Goal: Ask a question

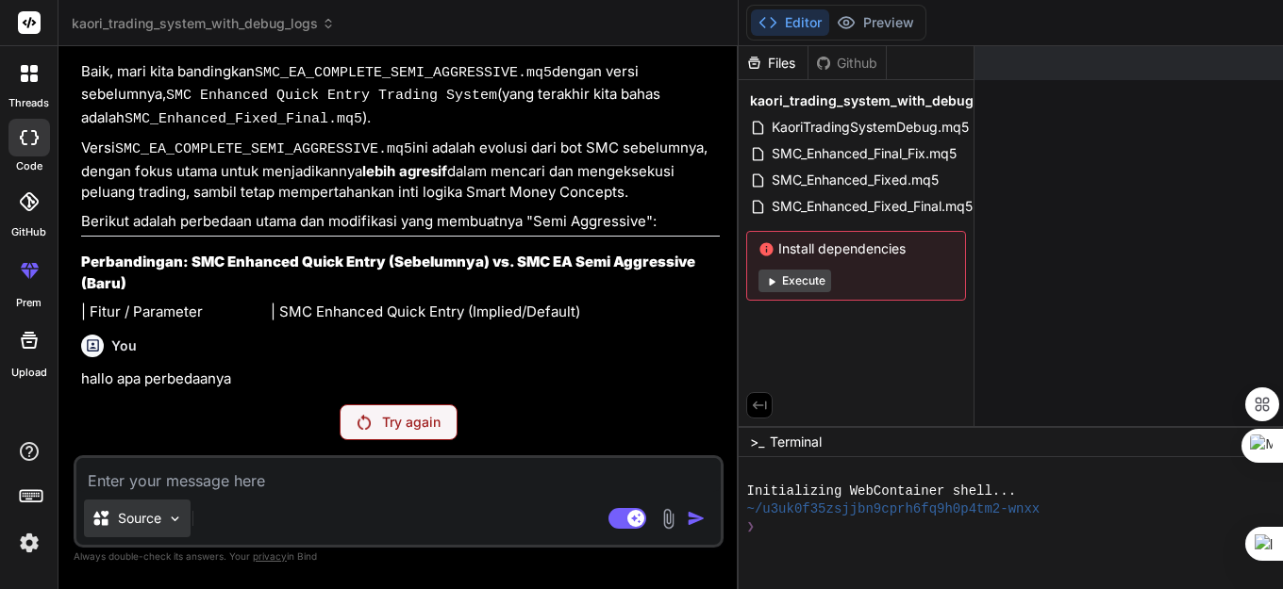
click at [176, 523] on img at bounding box center [175, 519] width 16 height 16
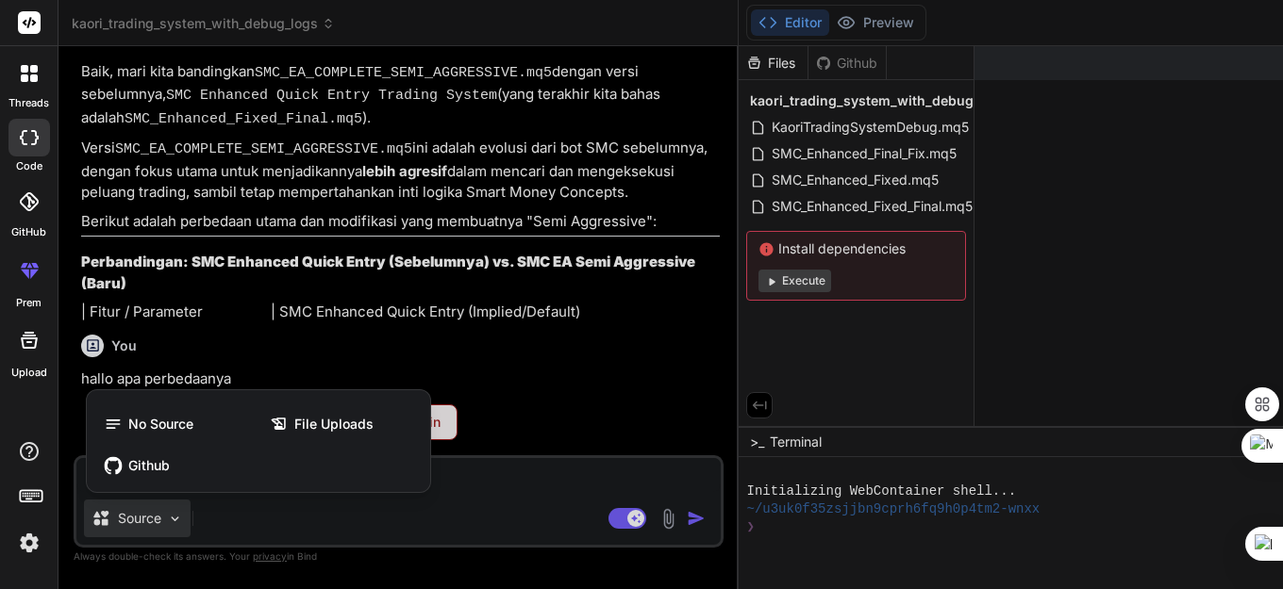
click at [176, 523] on div at bounding box center [641, 294] width 1283 height 589
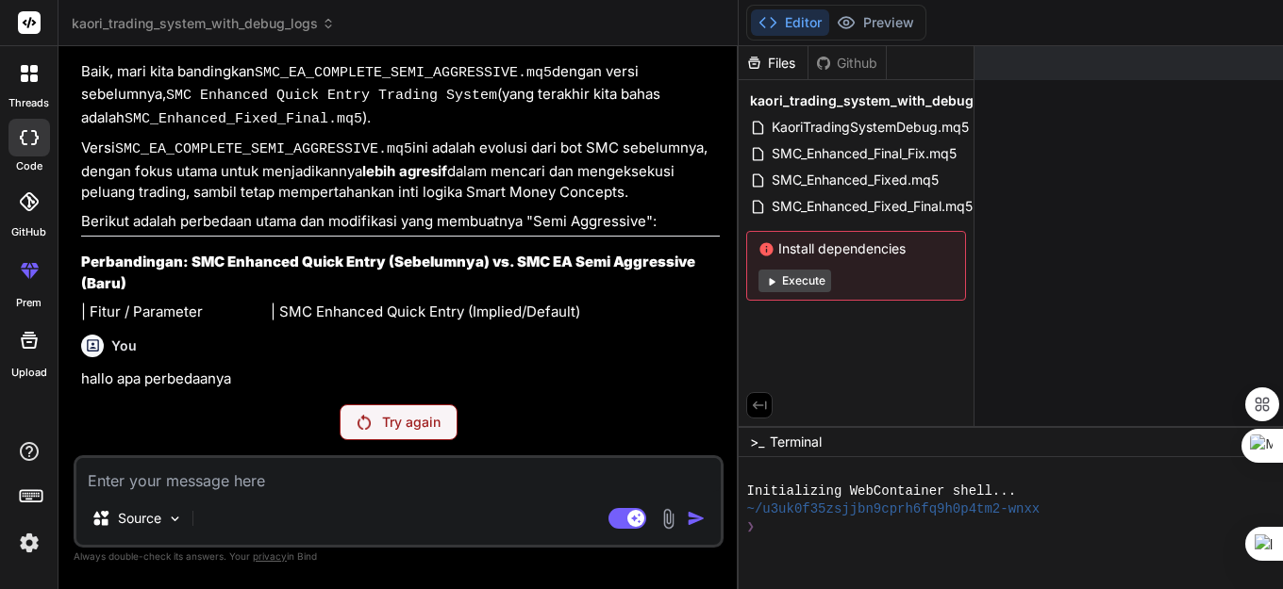
scroll to position [43887, 0]
click at [95, 351] on icon at bounding box center [93, 345] width 12 height 12
click at [382, 422] on p "Try again" at bounding box center [411, 422] width 58 height 19
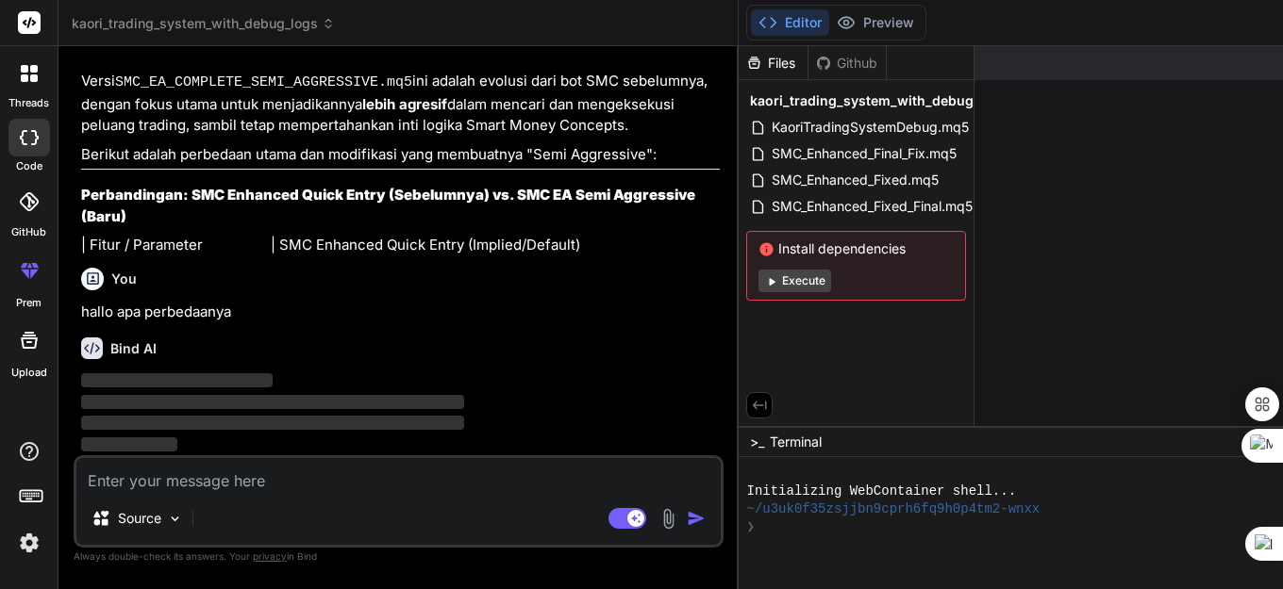
scroll to position [43954, 0]
click at [29, 545] on img at bounding box center [29, 543] width 32 height 32
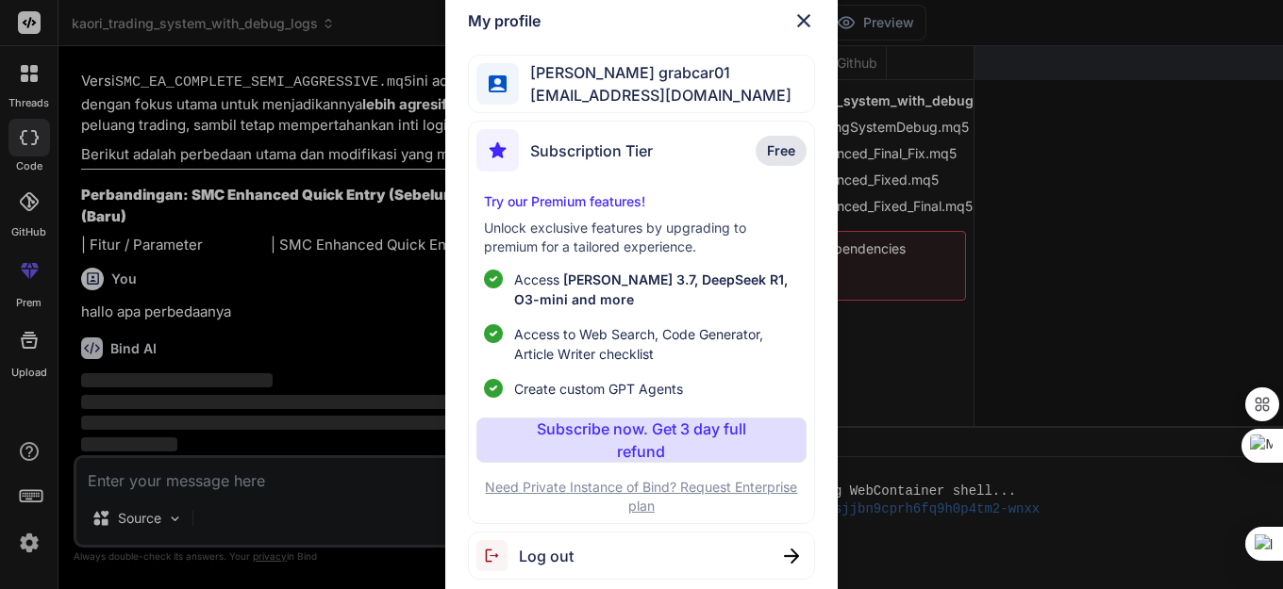
type textarea "x"
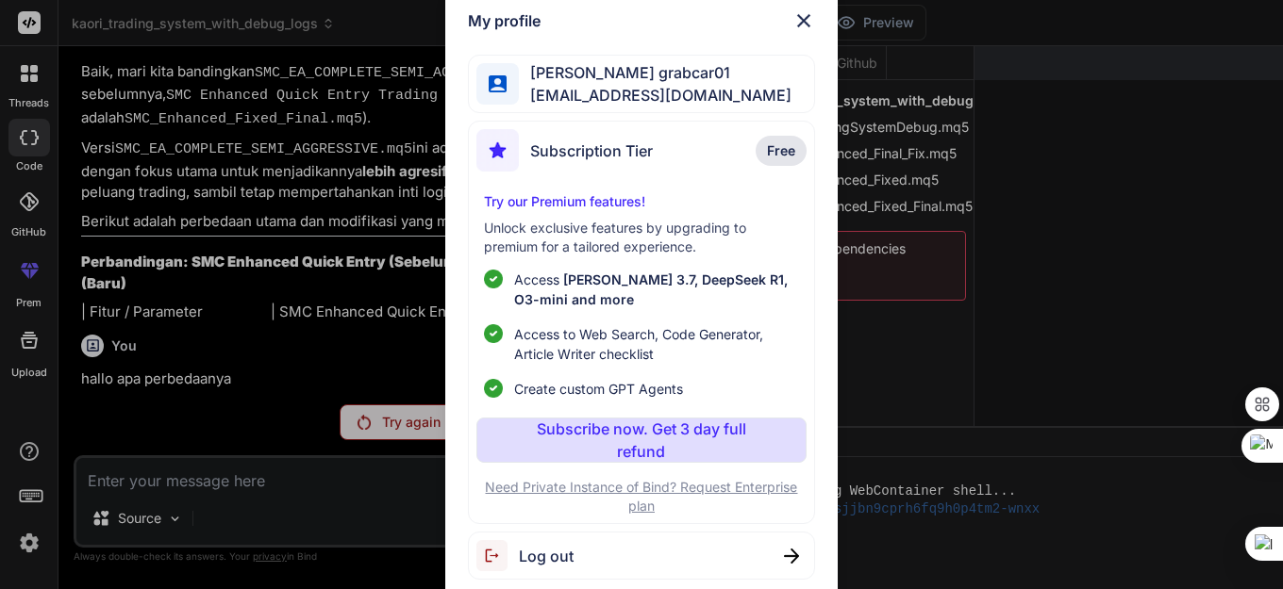
scroll to position [43698, 0]
click at [786, 557] on img at bounding box center [791, 556] width 15 height 15
click at [797, 23] on img at bounding box center [803, 20] width 23 height 23
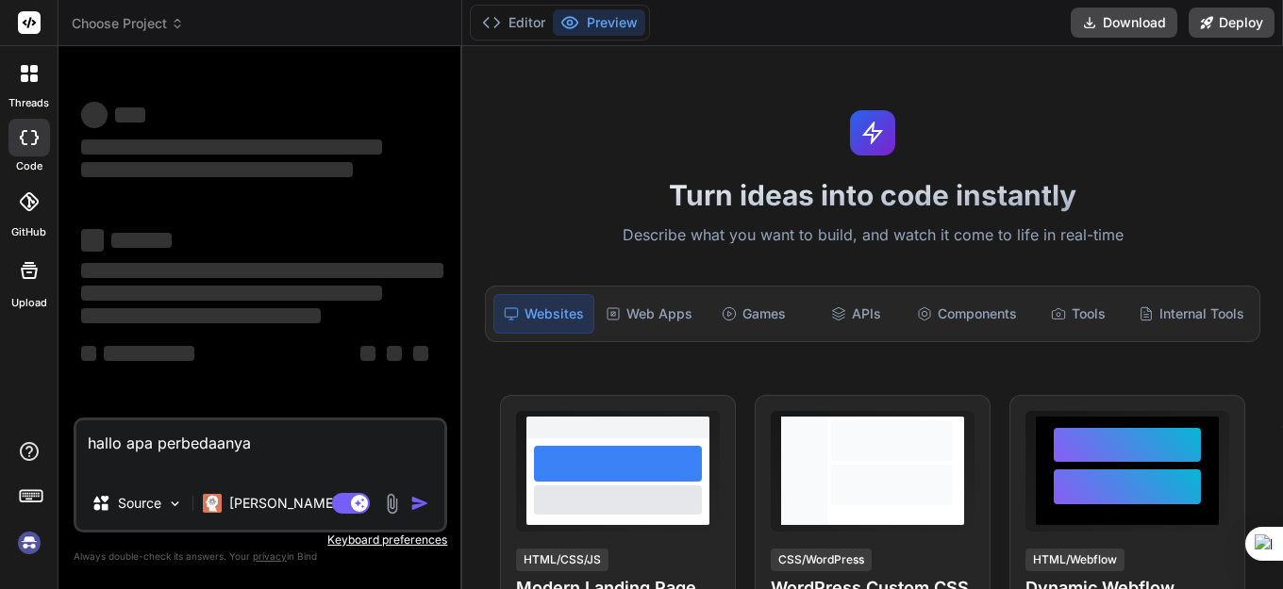
type textarea "x"
click at [269, 445] on textarea "hallo apa perbedaanya" at bounding box center [260, 449] width 368 height 57
type textarea "hallo apa perbeda"
type textarea "x"
type textarea "hallo apa perb"
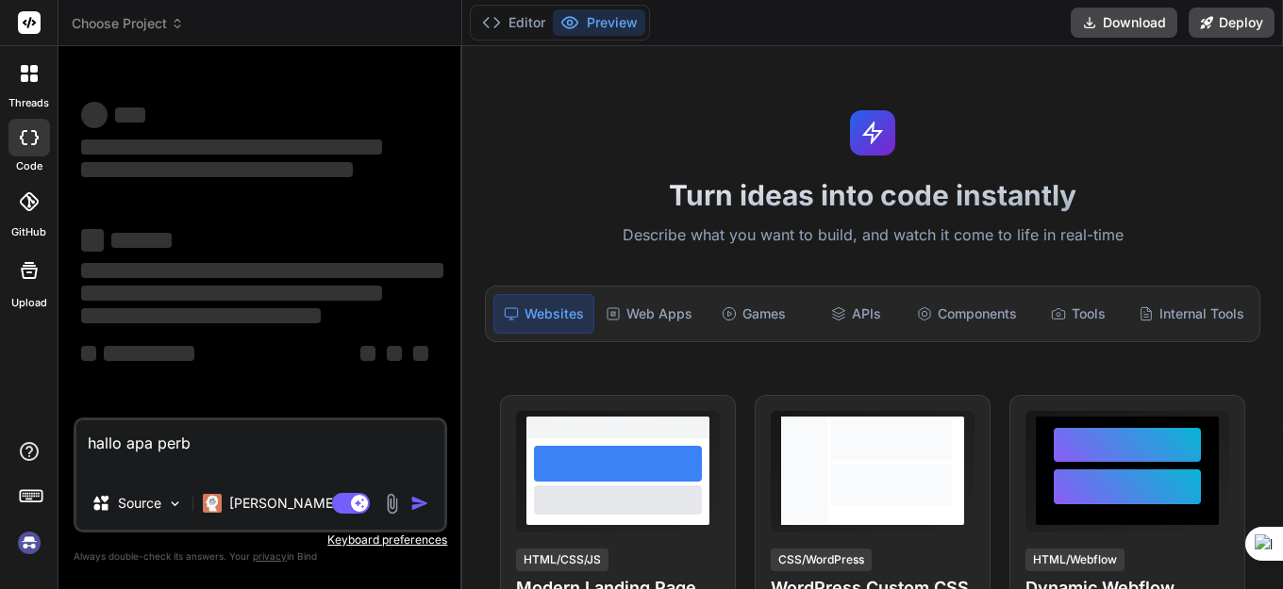
type textarea "x"
type textarea "hallo apa"
type textarea "x"
type textarea "hallo a"
type textarea "x"
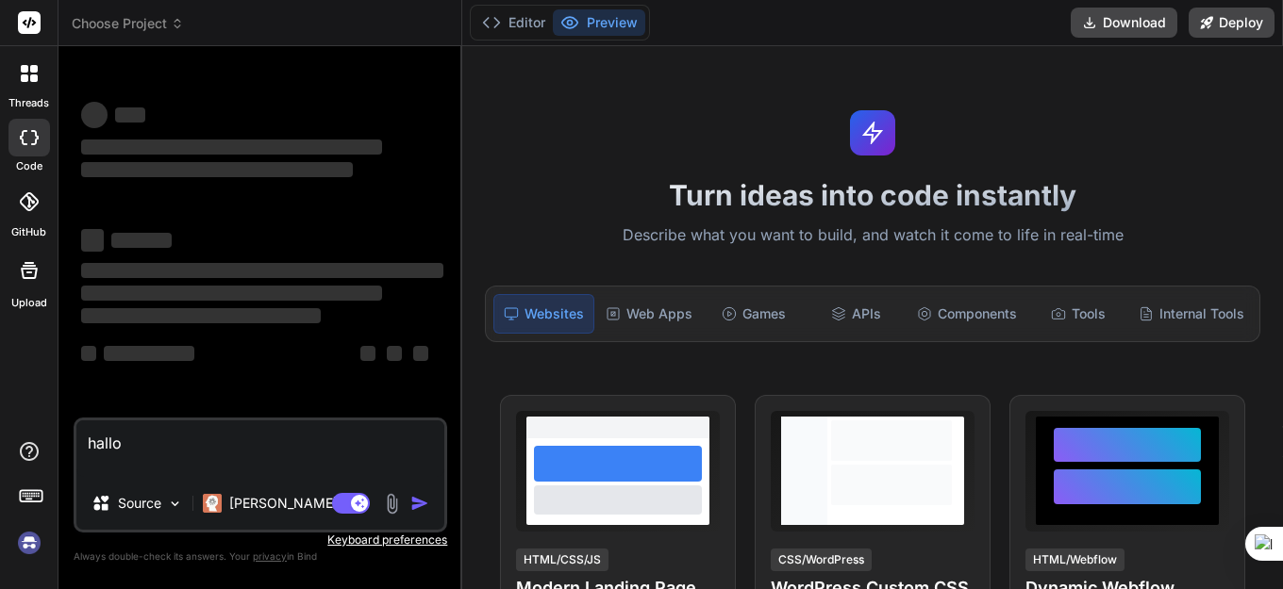
type textarea "hallo"
type textarea "x"
type textarea "hall"
type textarea "x"
type textarea "ha"
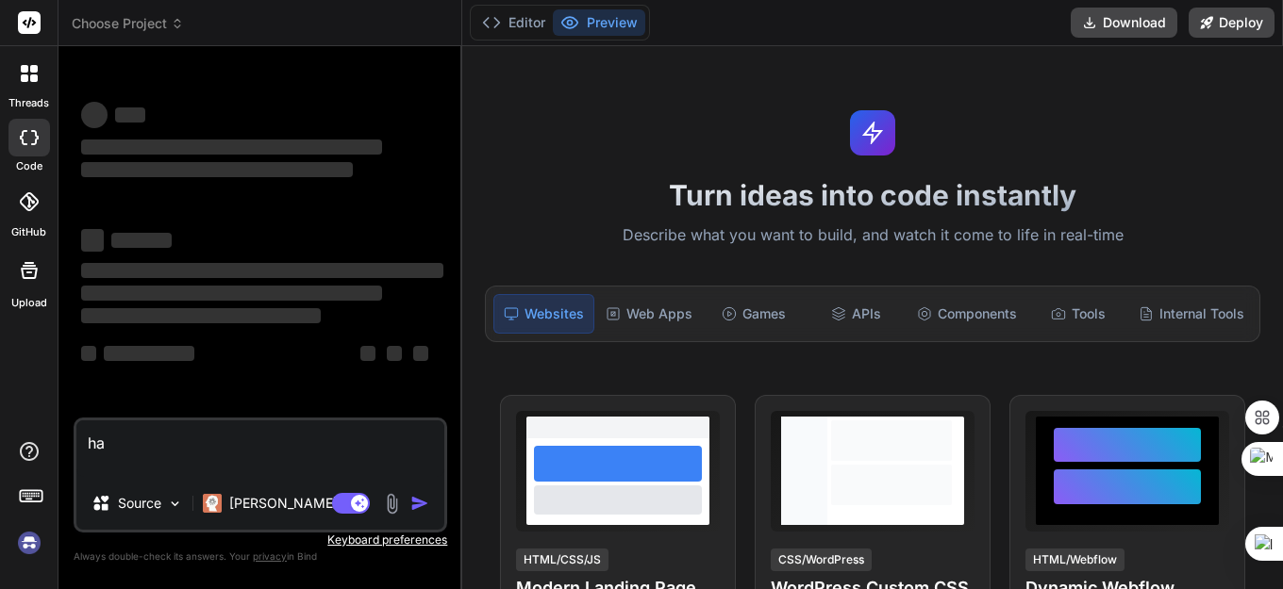
type textarea "x"
type textarea "h"
type textarea "x"
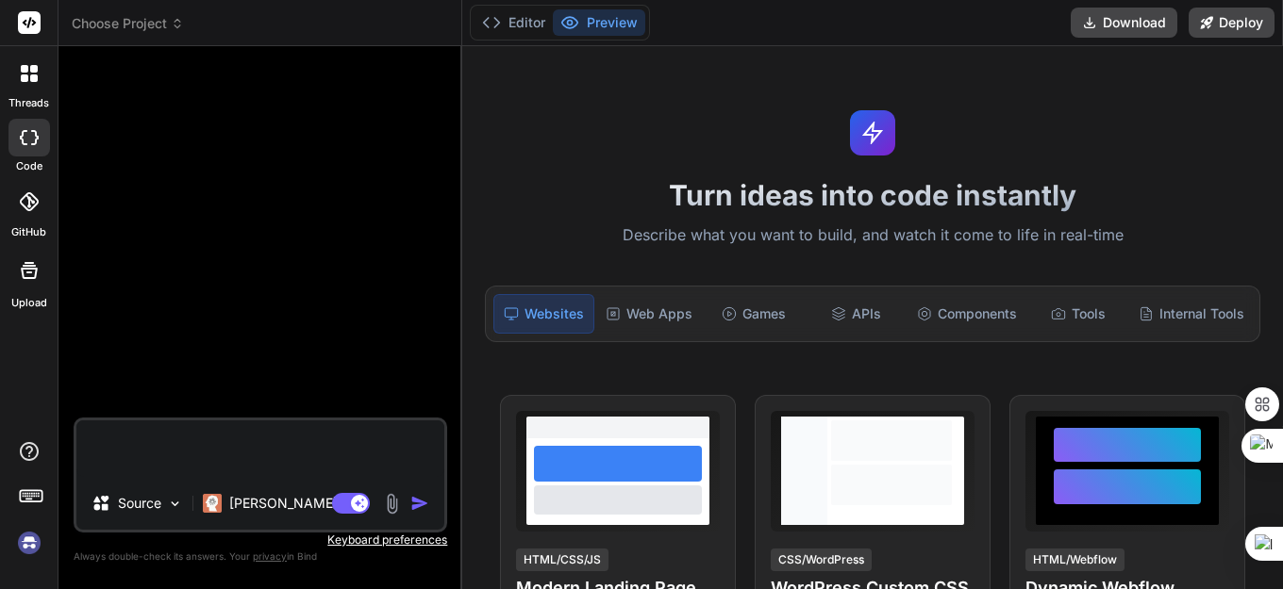
type textarea "x"
click at [28, 542] on img at bounding box center [29, 543] width 32 height 32
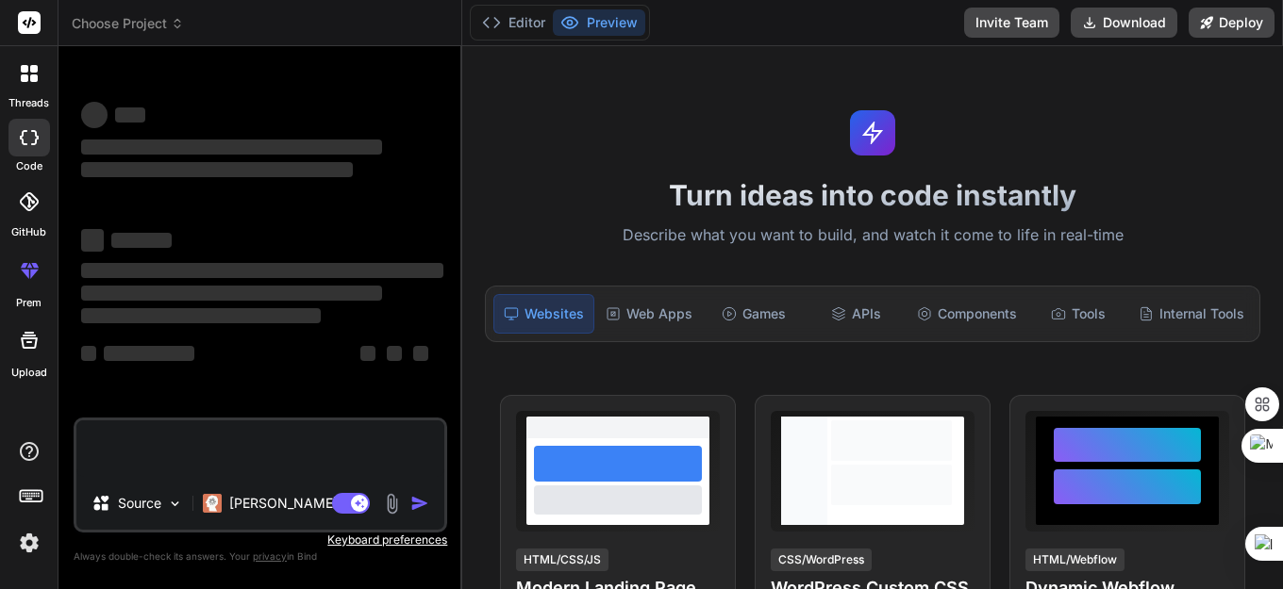
click at [165, 450] on textarea at bounding box center [260, 449] width 368 height 57
paste textarea "//+------------------------------------------------------------------+ //| SMC …"
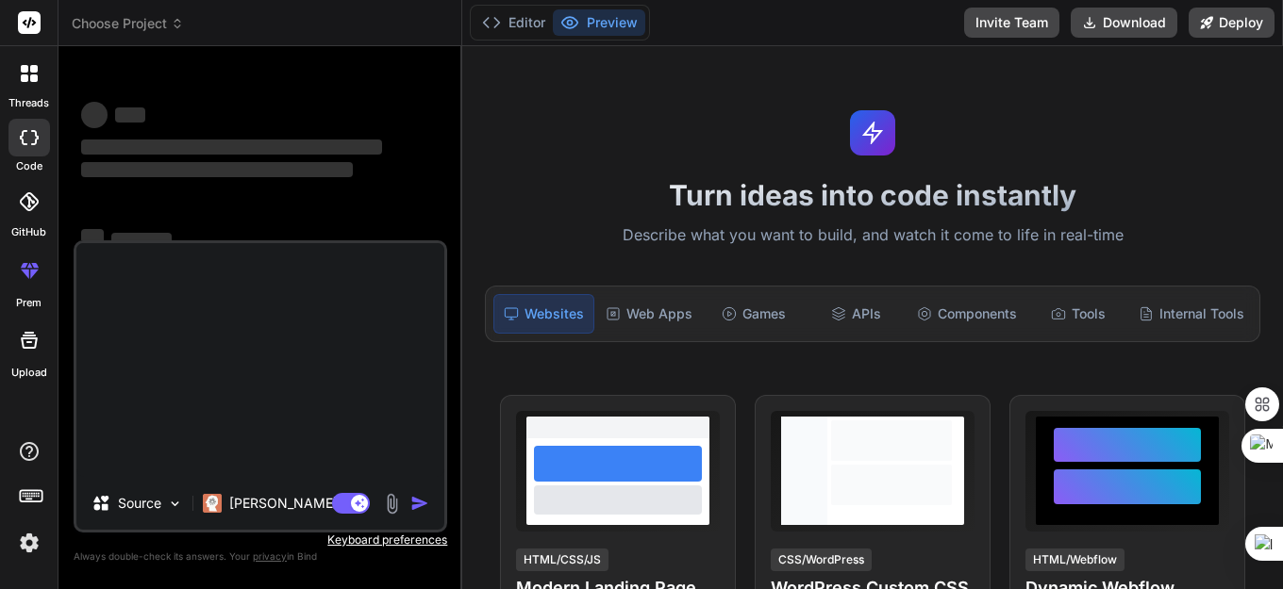
type textarea "x"
type textarea "//+------------------------------------------------------------------+ //| SMC …"
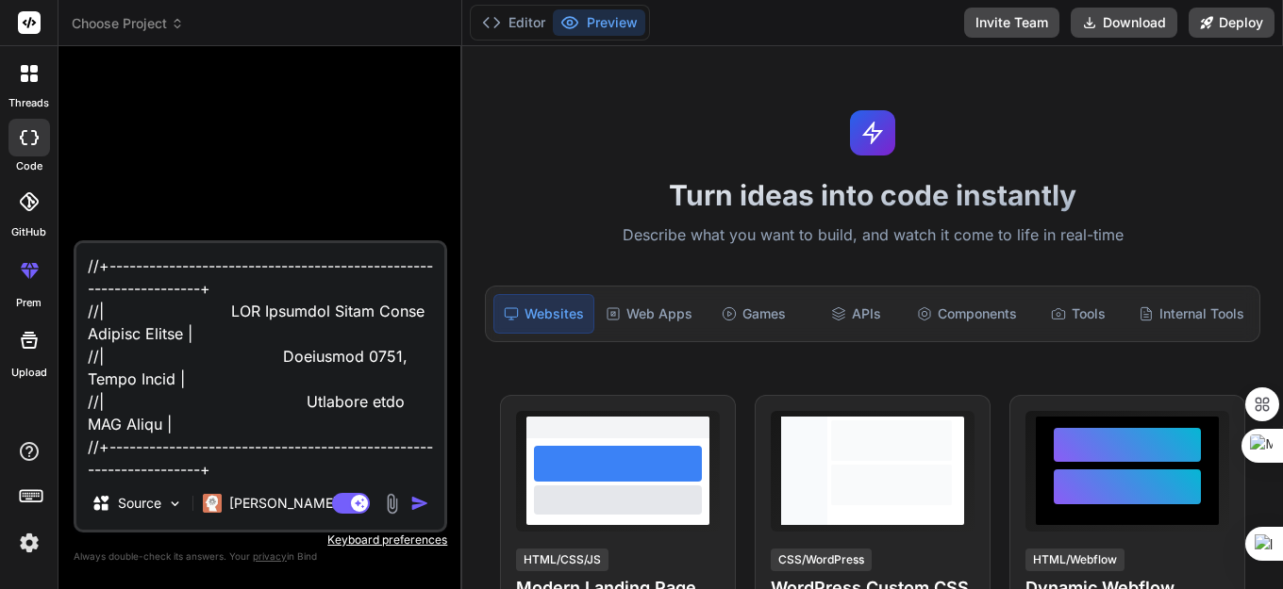
type textarea "x"
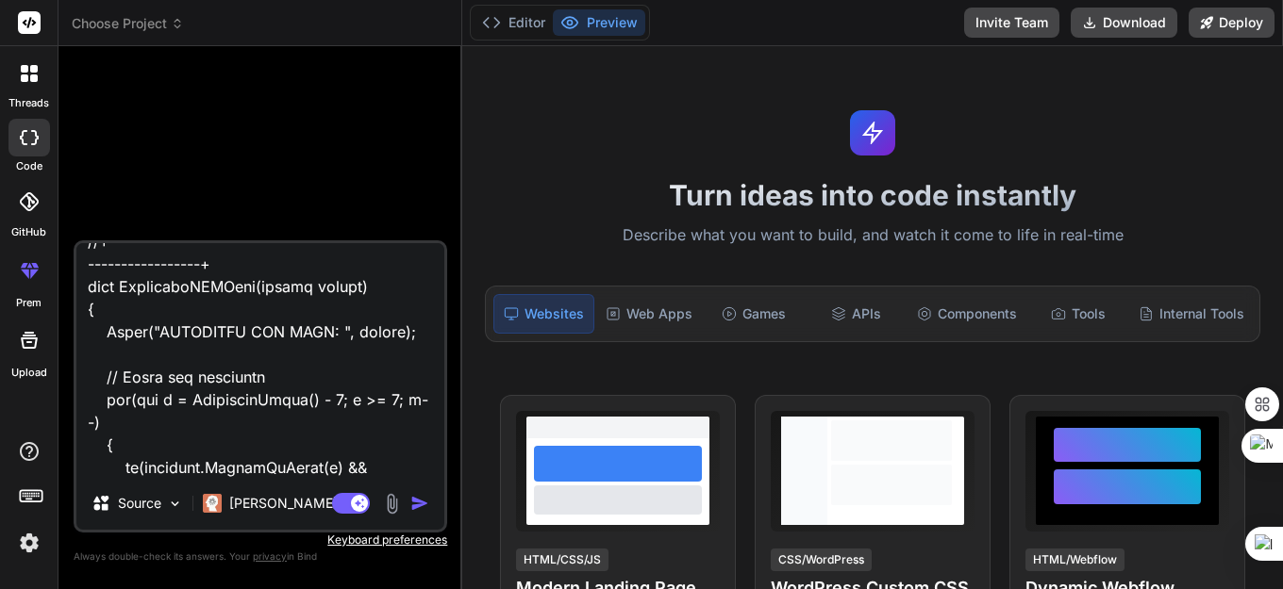
type textarea "//+------------------------------------------------------------------+ //| SMC …"
type textarea "x"
type textarea "//+------------------------------------------------------------------+ //| SMC …"
type textarea "x"
type textarea "//+------------------------------------------------------------------+ //| SMC …"
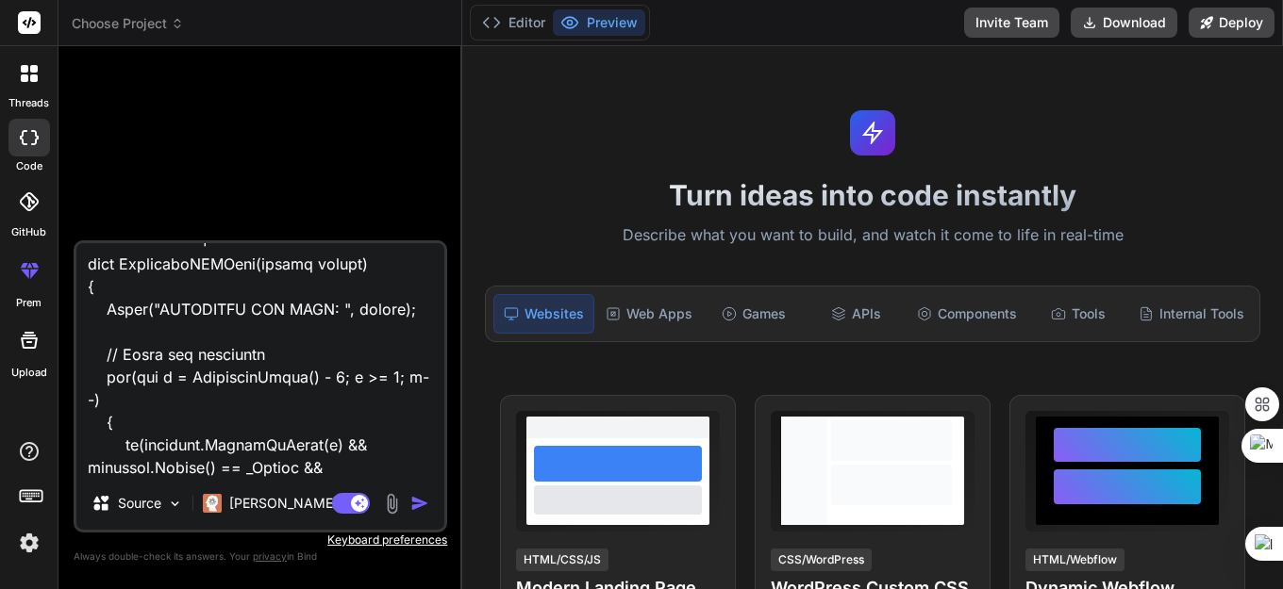
type textarea "x"
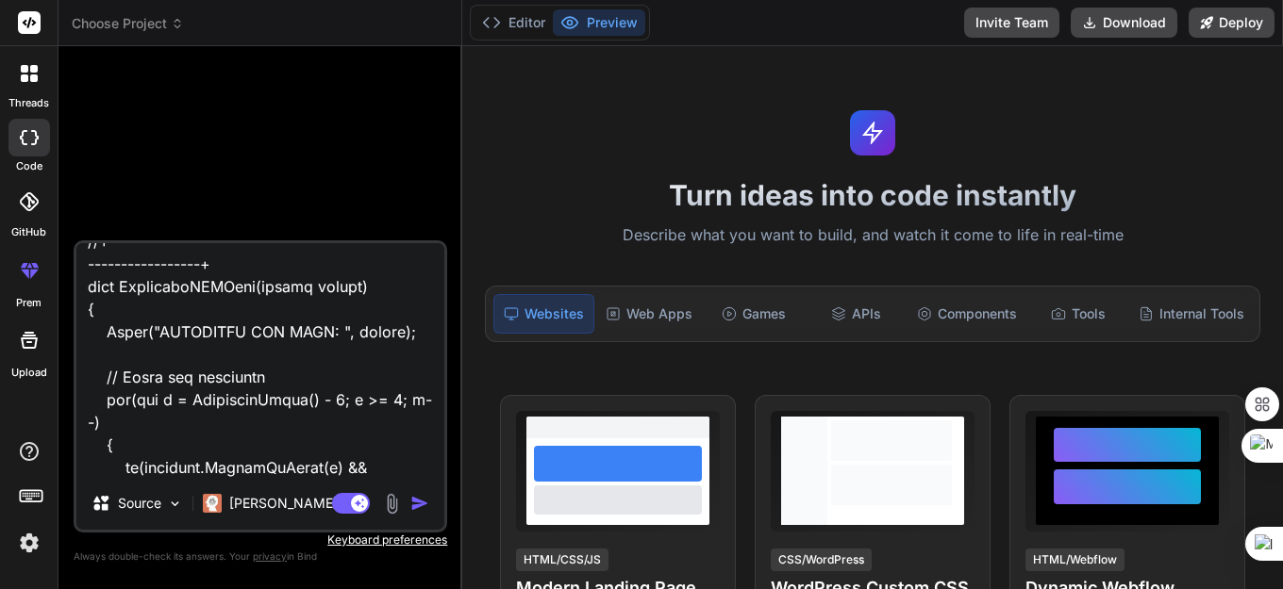
type textarea "//+------------------------------------------------------------------+ //| SMC …"
type textarea "x"
type textarea "//+------------------------------------------------------------------+ //| SMC …"
type textarea "x"
type textarea "//+------------------------------------------------------------------+ //| SMC …"
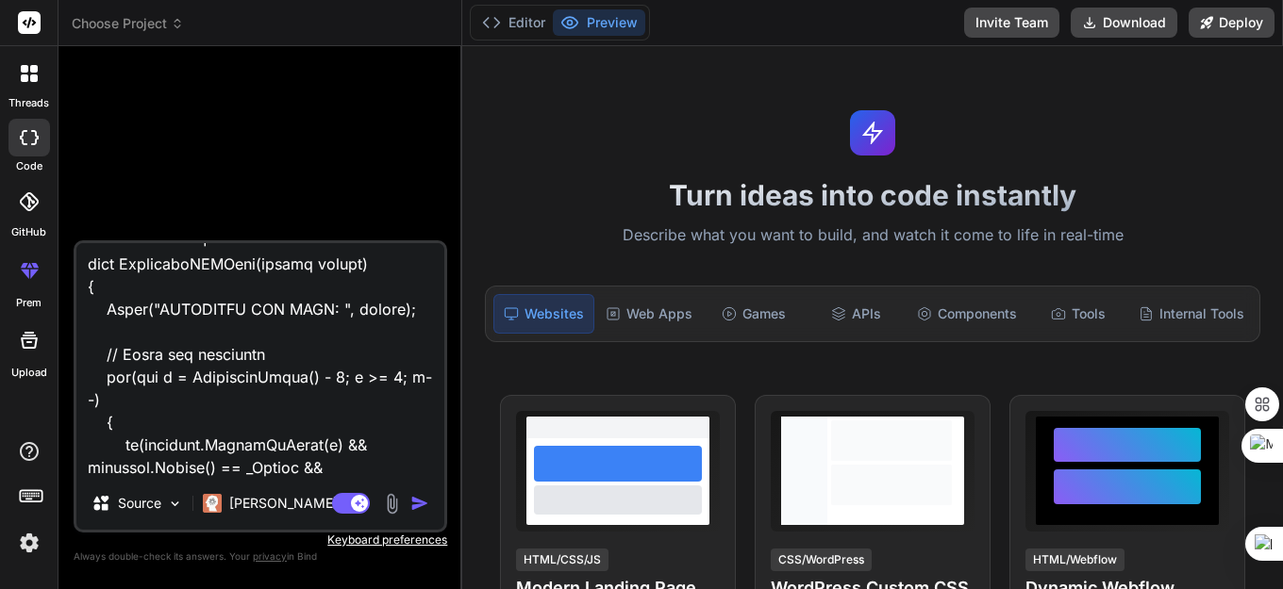
type textarea "x"
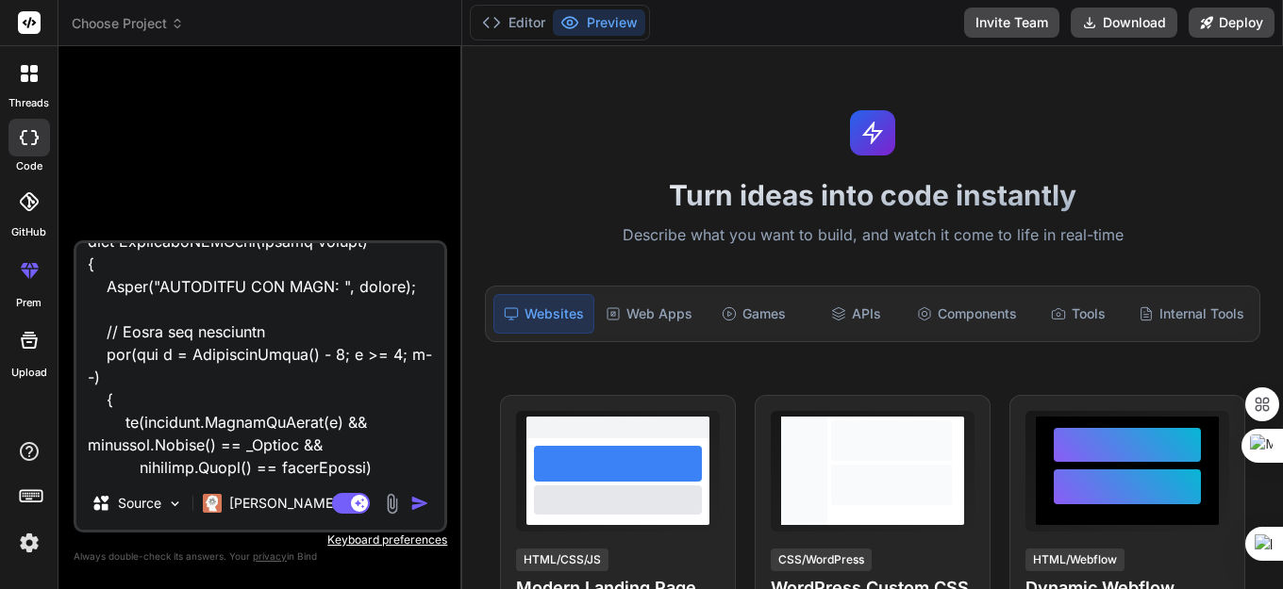
type textarea "//+------------------------------------------------------------------+ //| SMC …"
type textarea "x"
type textarea "//+------------------------------------------------------------------+ //| SMC …"
type textarea "x"
type textarea "//+------------------------------------------------------------------+ //| SMC …"
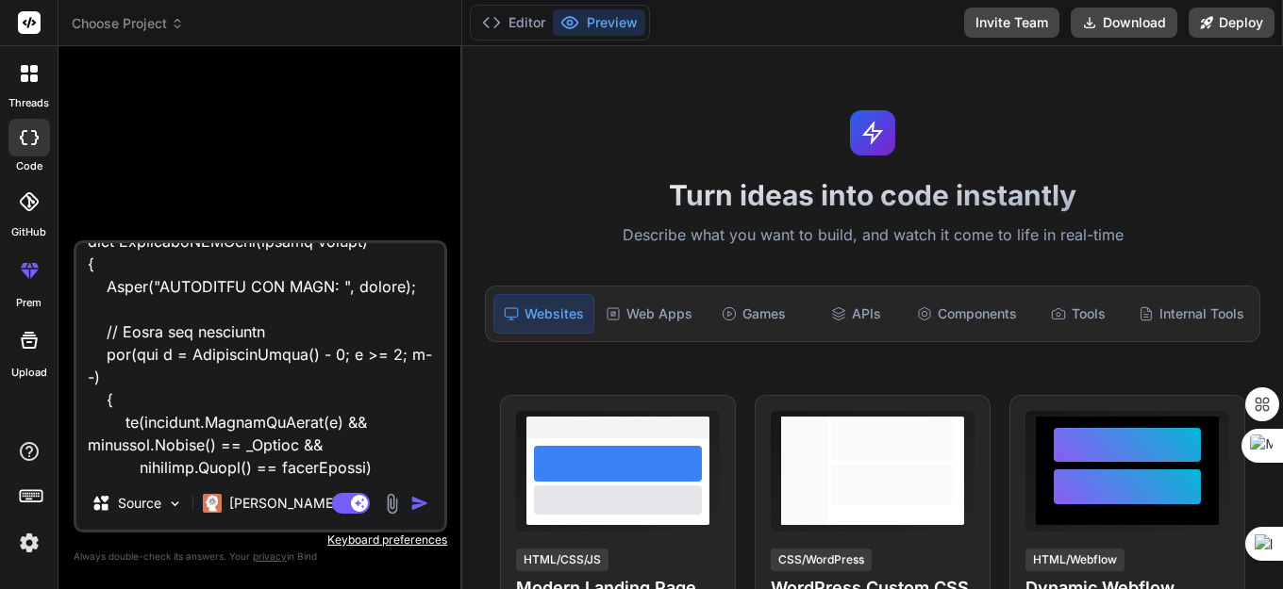
type textarea "x"
type textarea "//+------------------------------------------------------------------+ //| SMC …"
type textarea "x"
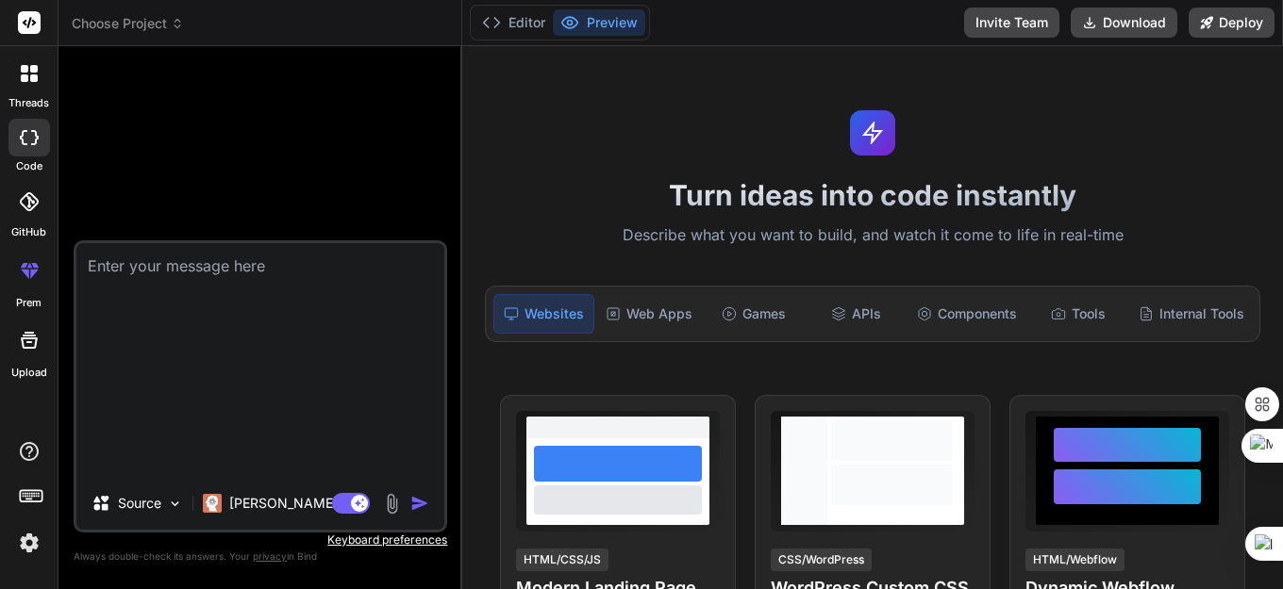
type textarea "x"
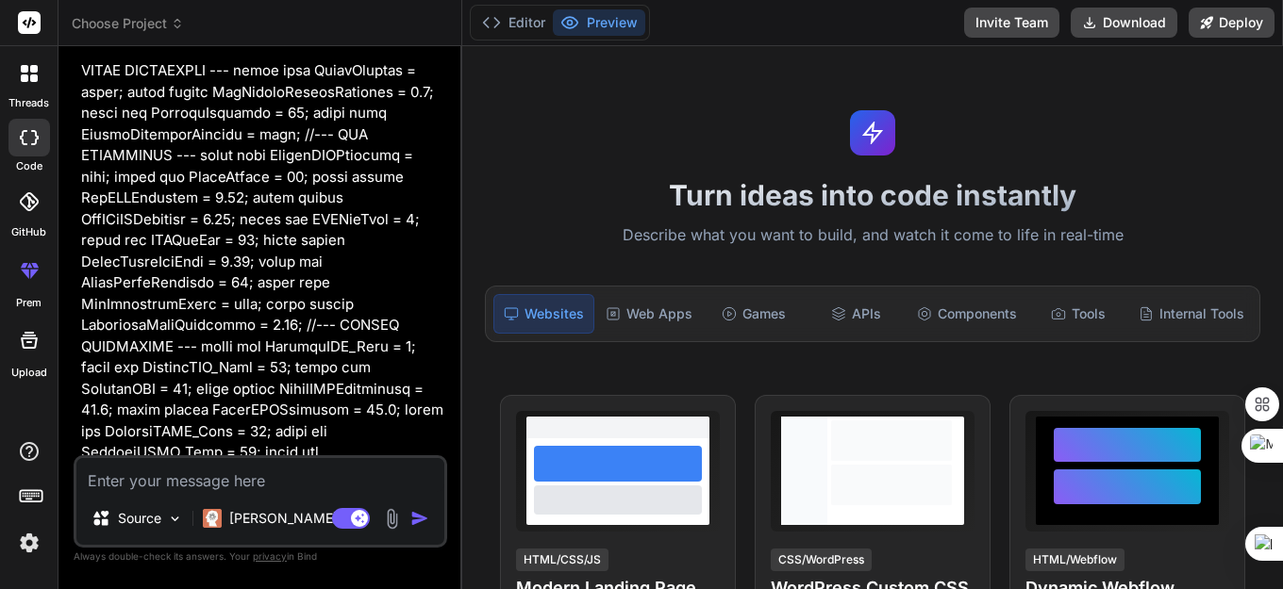
scroll to position [283, 0]
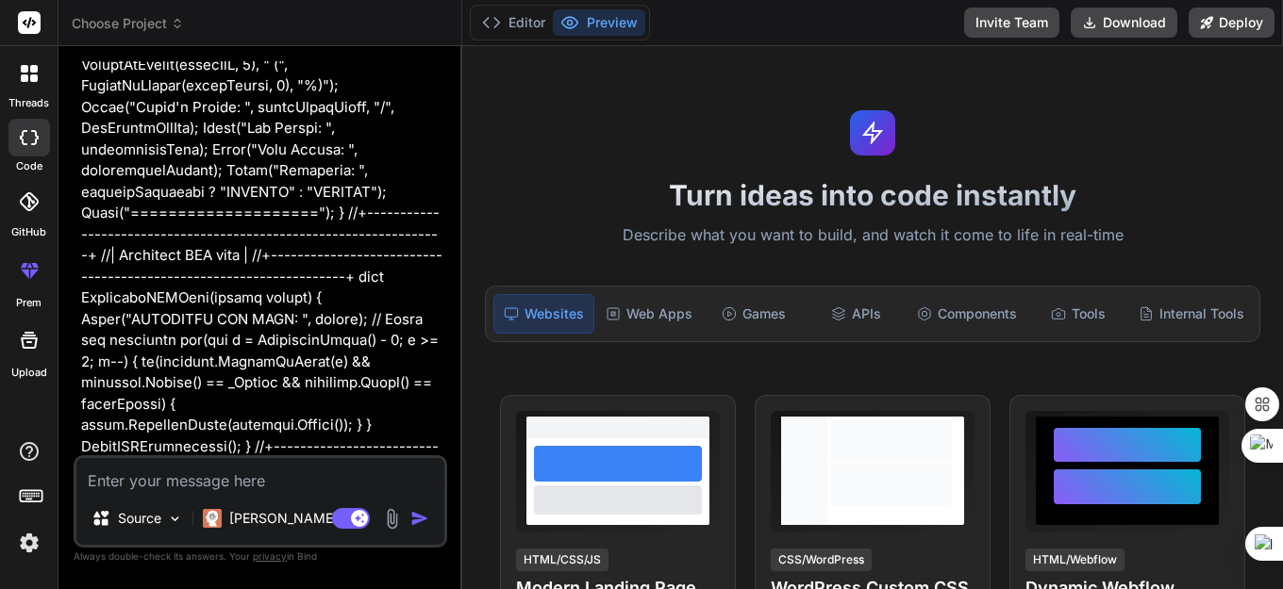
scroll to position [19222, 0]
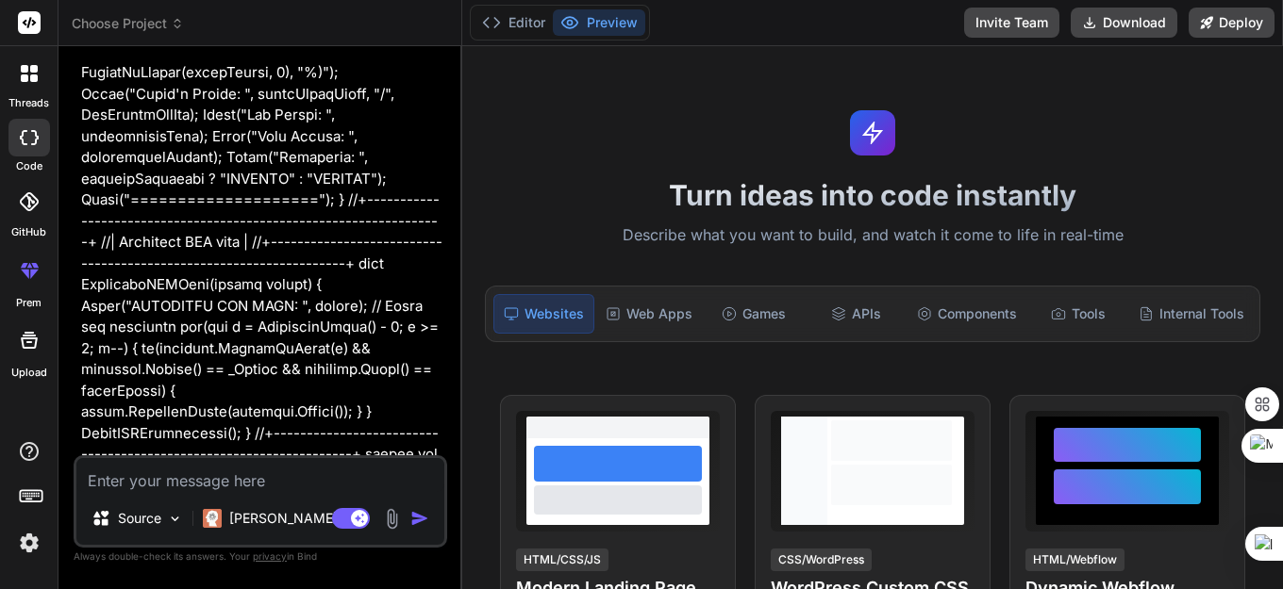
click at [169, 468] on textarea at bounding box center [260, 475] width 368 height 34
type textarea "x"
type textarea "b"
type textarea "x"
type textarea "ba"
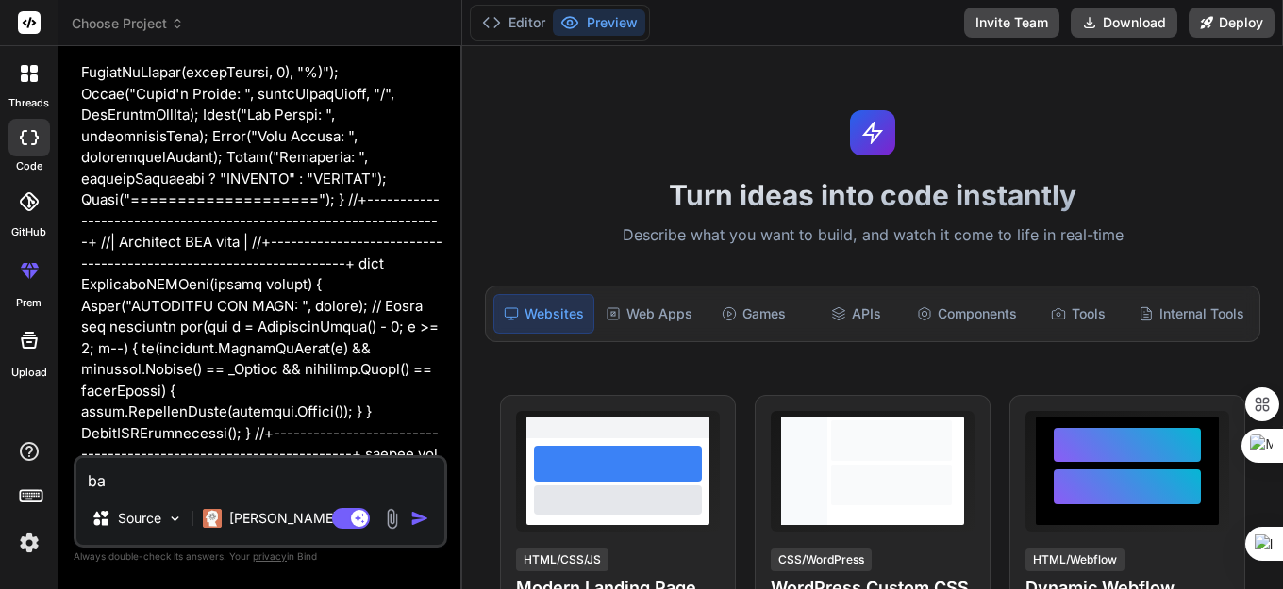
type textarea "x"
type textarea "bah"
type textarea "x"
type textarea "[DEMOGRAPHIC_DATA]"
type textarea "x"
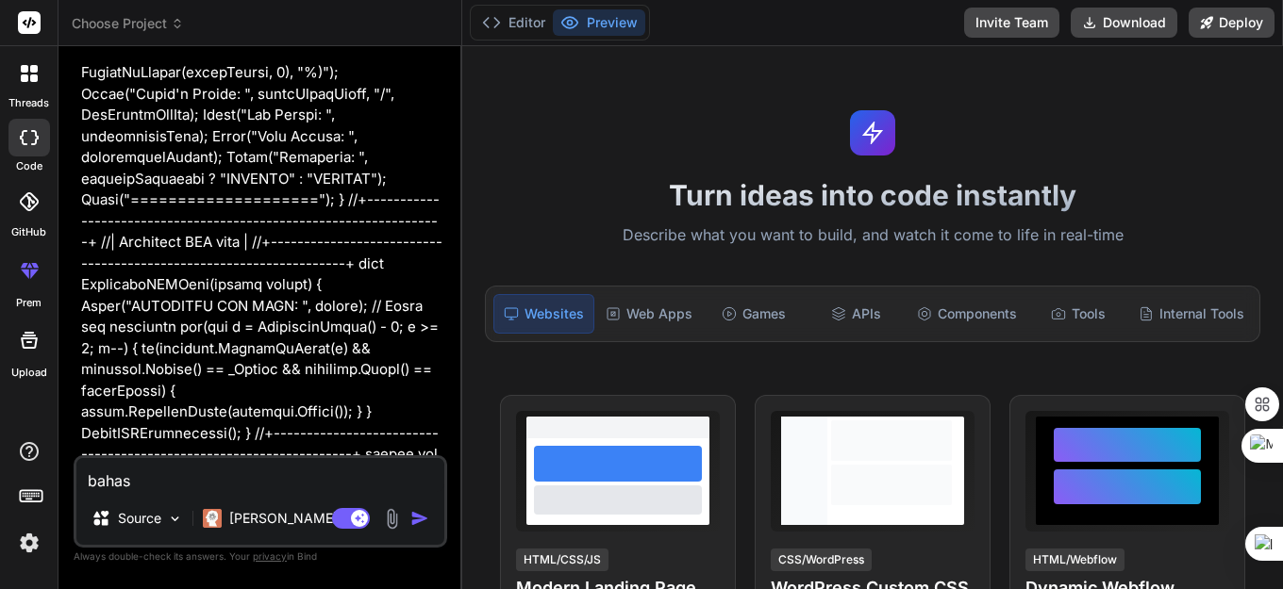
type textarea "bahasa"
type textarea "x"
type textarea "bahasa"
type textarea "x"
type textarea "bahasa in"
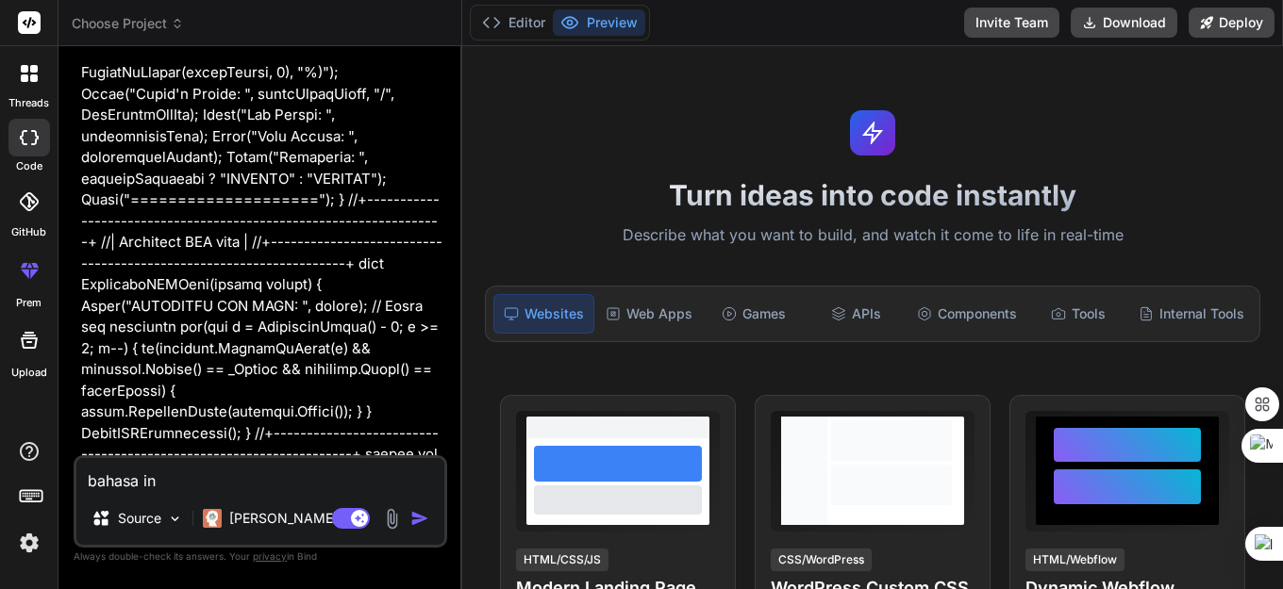
type textarea "x"
type textarea "bahasa indo"
type textarea "x"
type textarea "bahasa indoen"
type textarea "x"
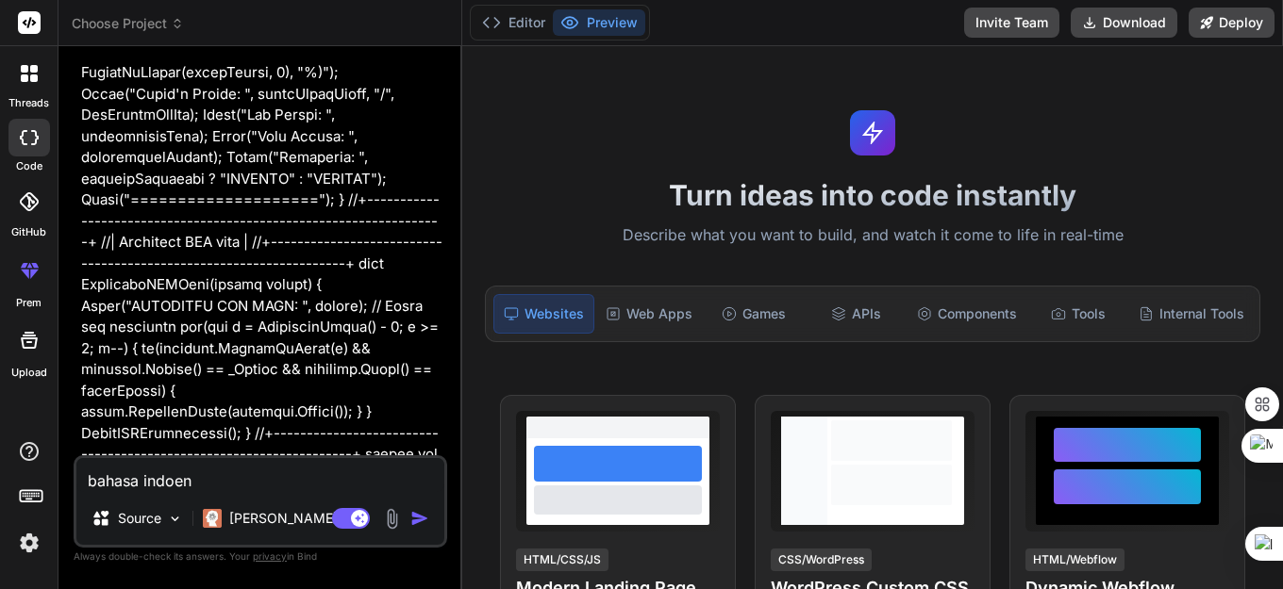
type textarea "bahasa indoens"
type textarea "x"
type textarea "bahasa indoensi"
type textarea "x"
type textarea "bahasa indoensia"
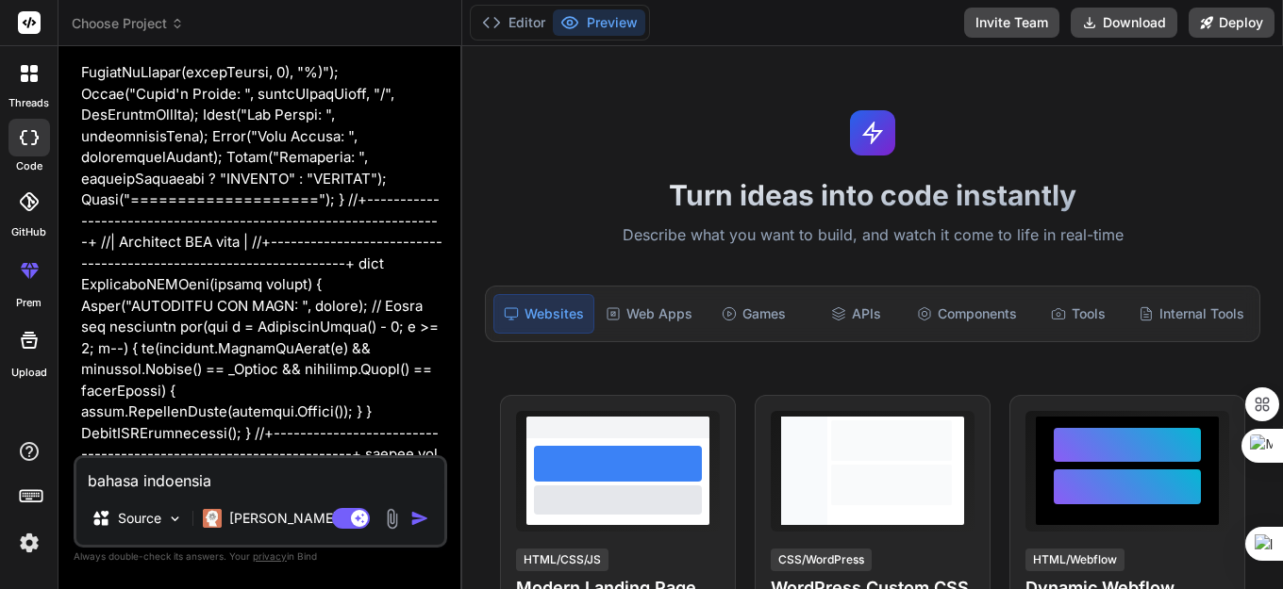
type textarea "x"
type textarea "bahasa indoensia"
type textarea "x"
type textarea "bahasa indoensia b"
type textarea "x"
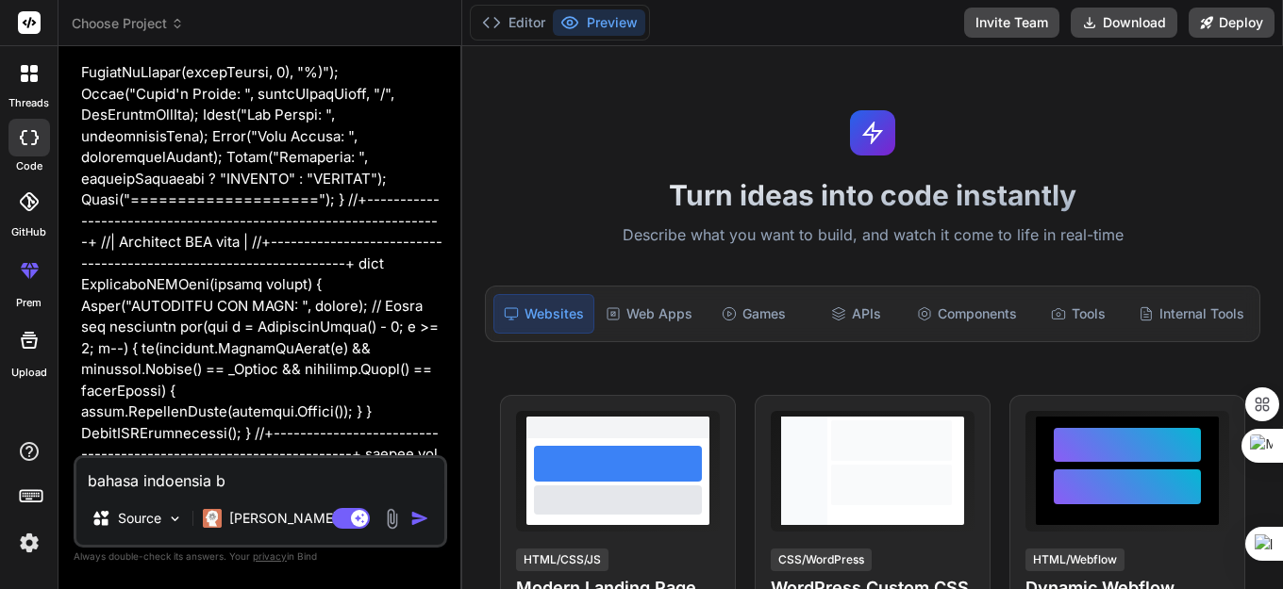
type textarea "bahasa indoensia bi"
type textarea "x"
type textarea "bahasa indoensia bis"
type textarea "x"
type textarea "bahasa indoensia bisa"
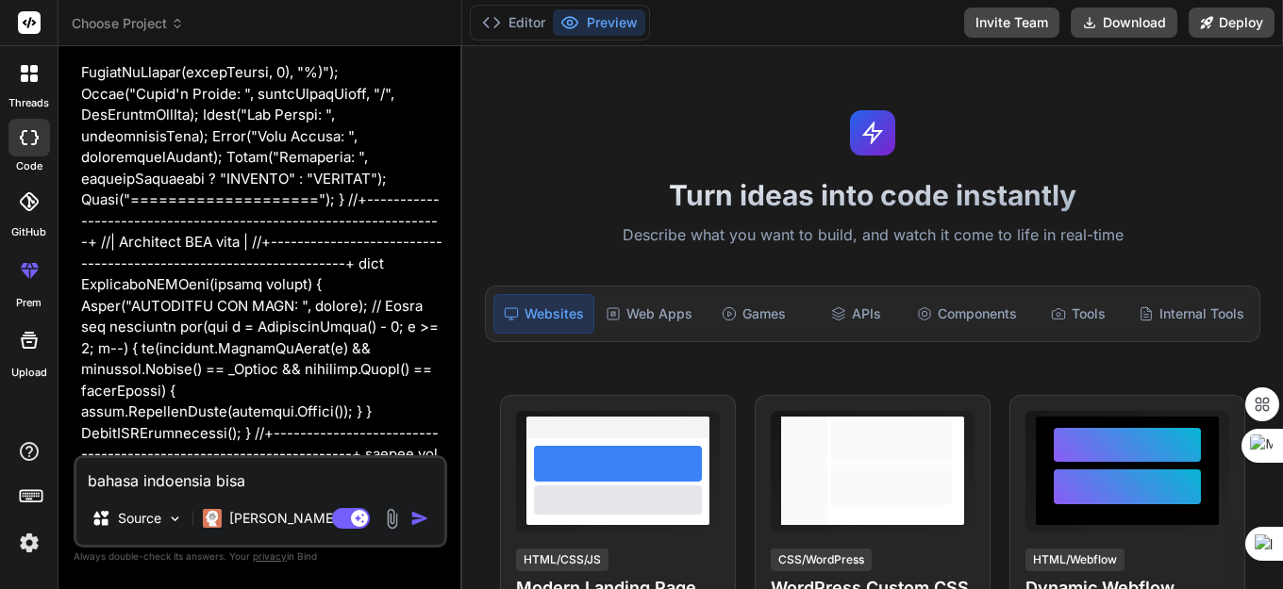
type textarea "x"
type textarea "bahasa indoensia bisa?"
type textarea "x"
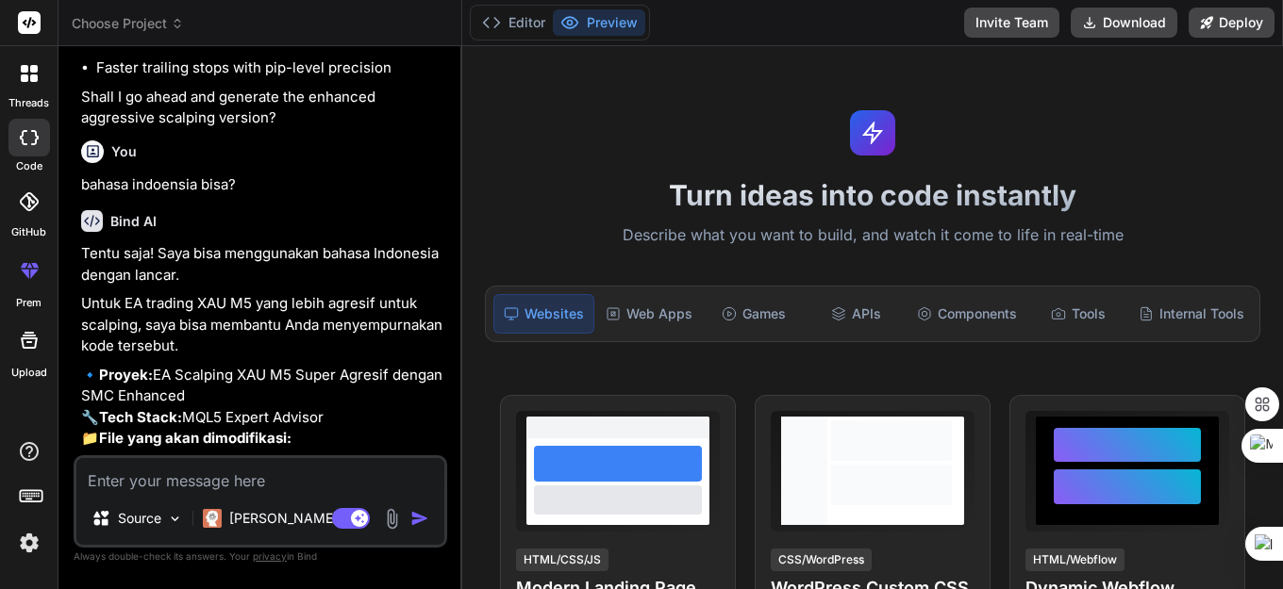
scroll to position [20074, 0]
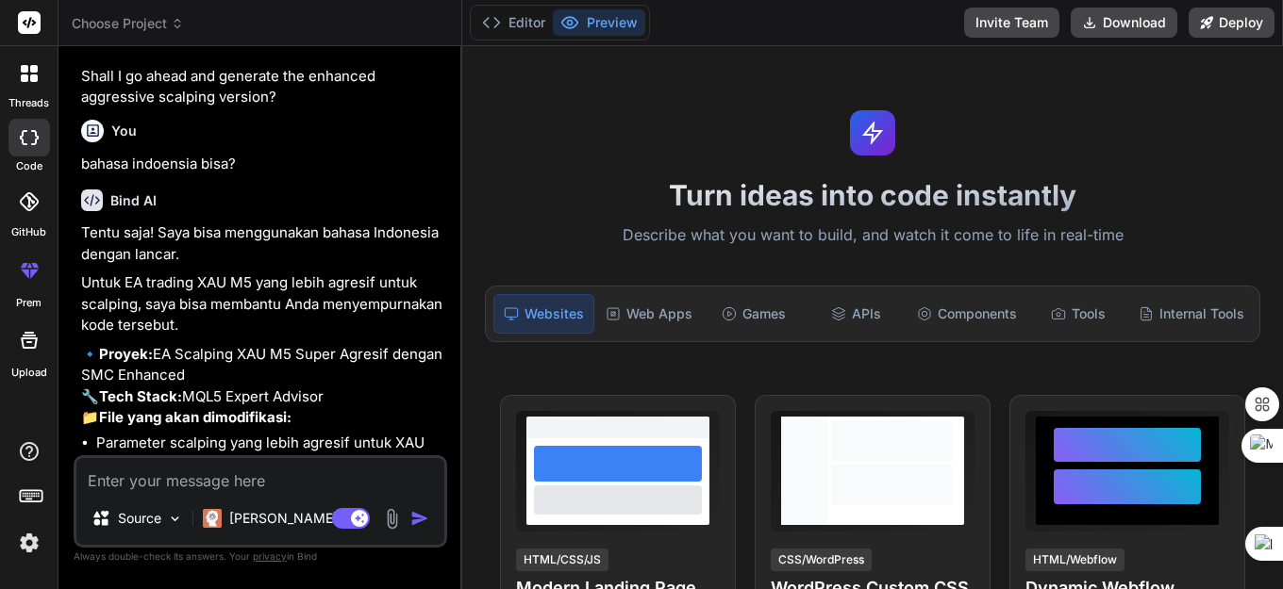
click at [214, 483] on textarea at bounding box center [260, 475] width 368 height 34
type textarea "x"
type textarea "m"
type textarea "x"
type textarea "mau"
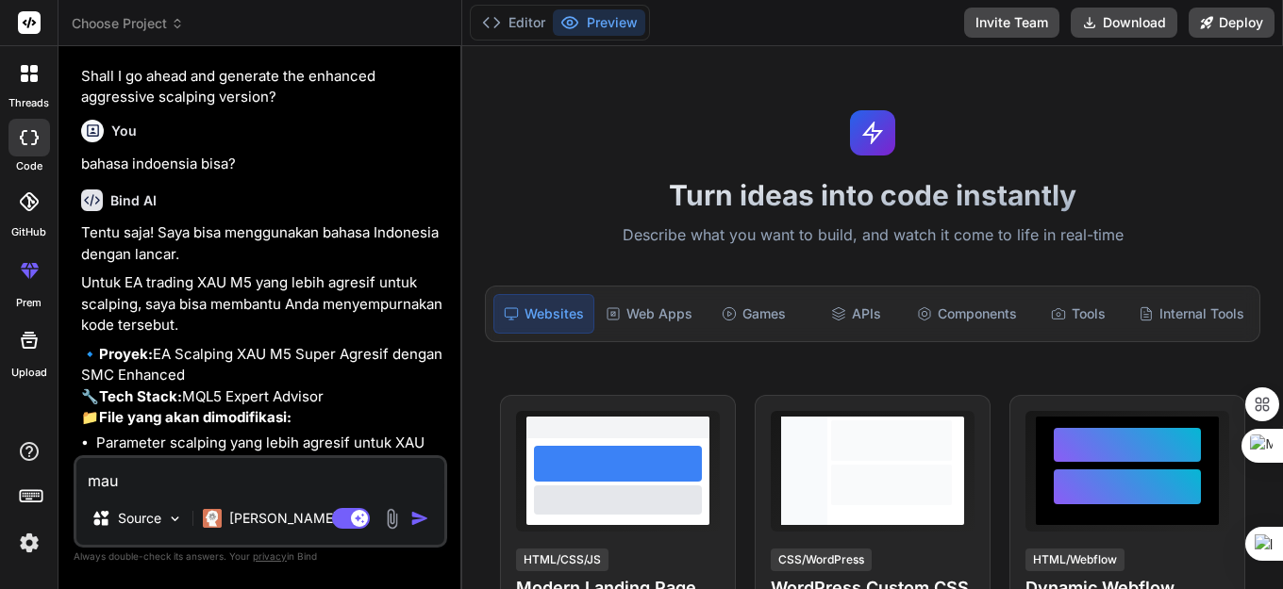
type textarea "x"
type textarea "mau"
type textarea "x"
type textarea "mau b"
type textarea "x"
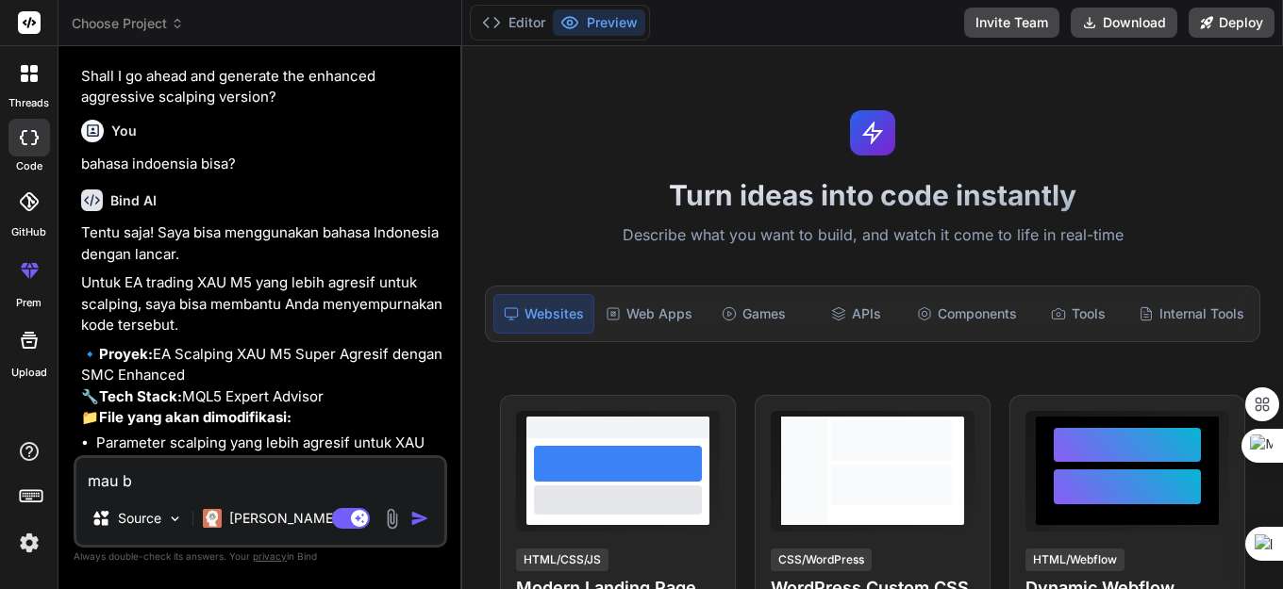
type textarea "mau bi"
type textarea "x"
type textarea "mau bia"
type textarea "x"
type textarea "mau biar"
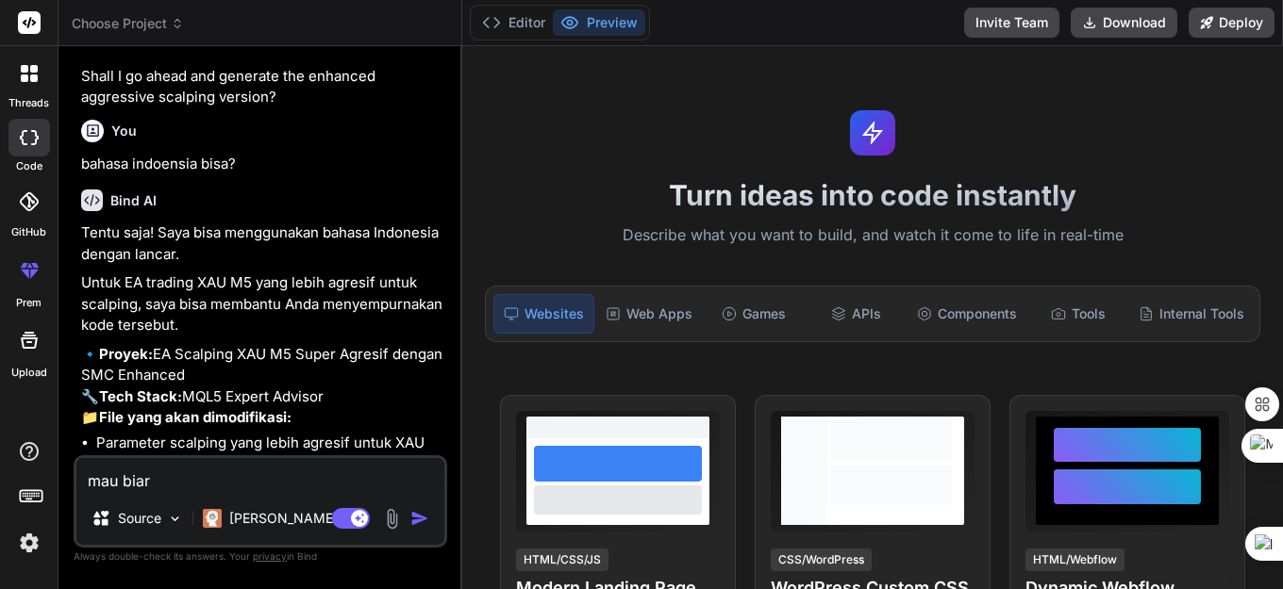
type textarea "x"
type textarea "mau biar"
type textarea "x"
type textarea "mau biar b"
type textarea "x"
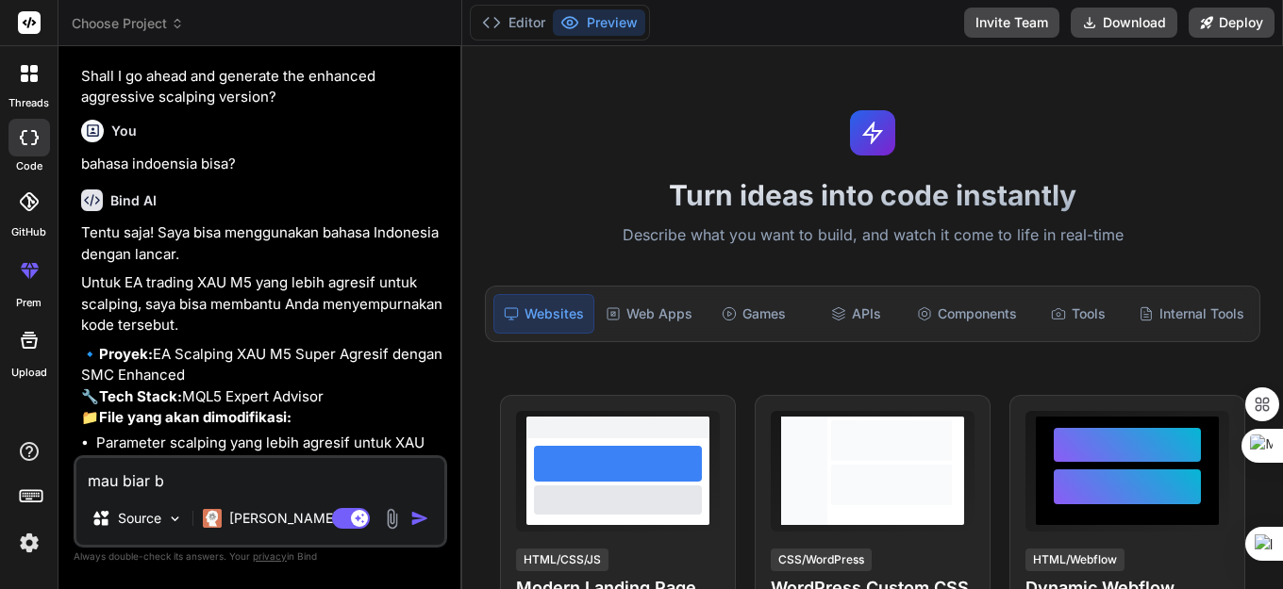
type textarea "mau biar bi"
type textarea "x"
type textarea "mau biar bis"
type textarea "x"
type textarea "mau biar bisa"
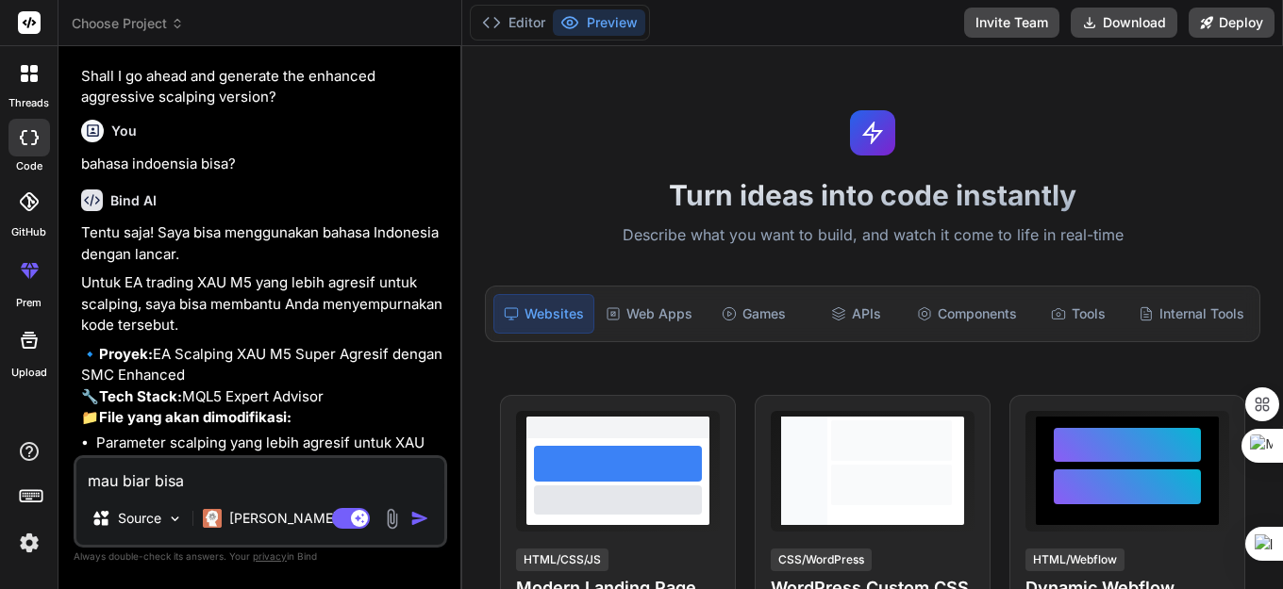
type textarea "x"
type textarea "mau biar bisa"
type textarea "x"
type textarea "mau biar bisa"
type textarea "x"
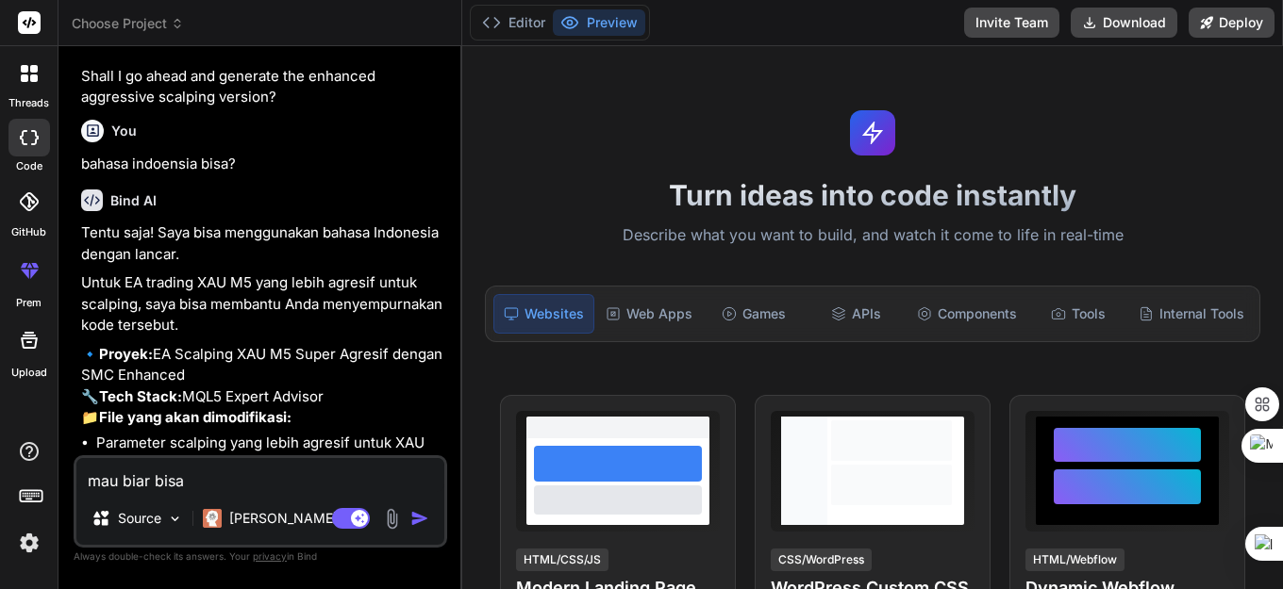
type textarea "mau biar bis"
type textarea "x"
type textarea "mau biar bi"
type textarea "x"
type textarea "mau biar"
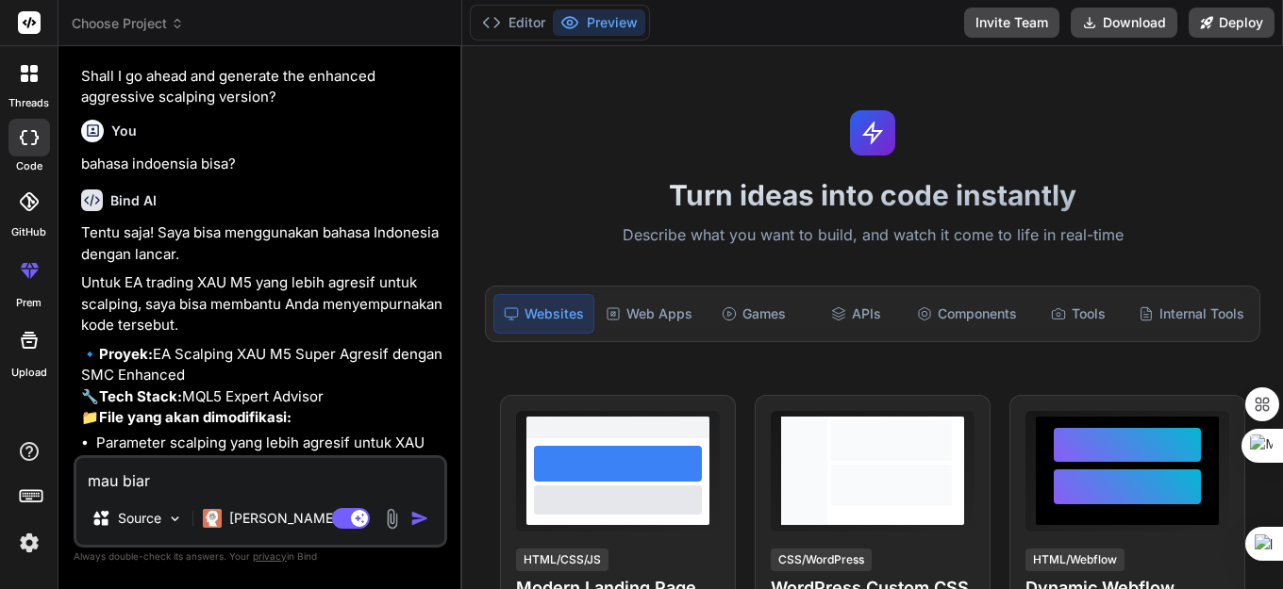
type textarea "x"
type textarea "mau biar"
type textarea "x"
type textarea "mau bia"
type textarea "x"
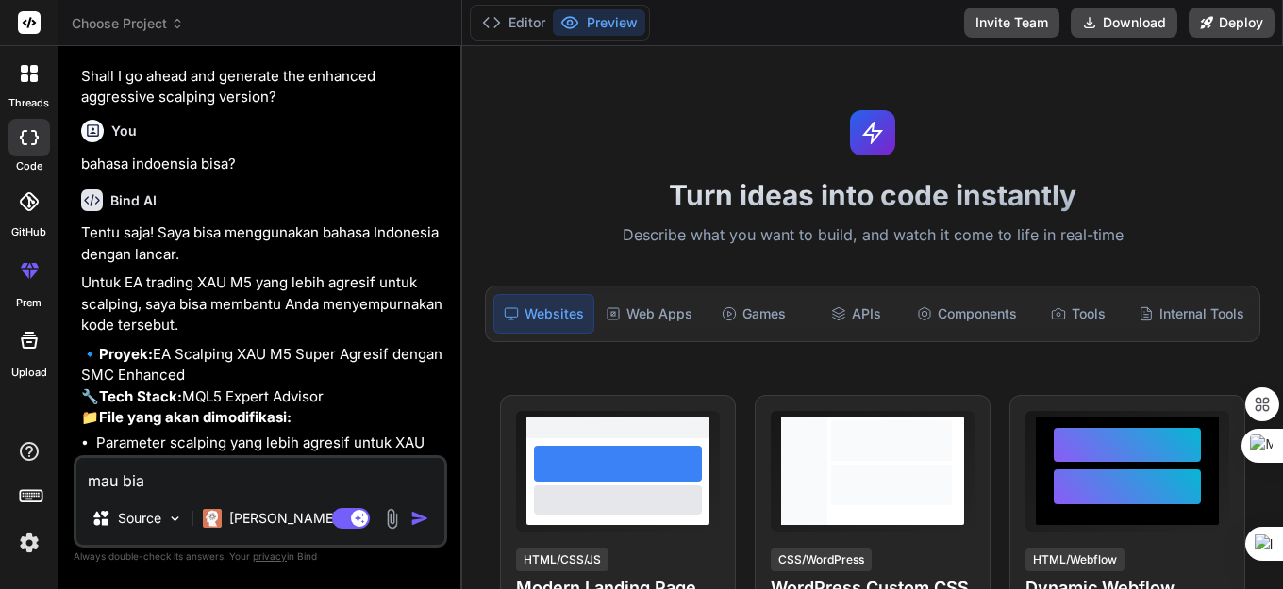
type textarea "mau bi"
type textarea "x"
type textarea "mau b"
type textarea "x"
type textarea "mau"
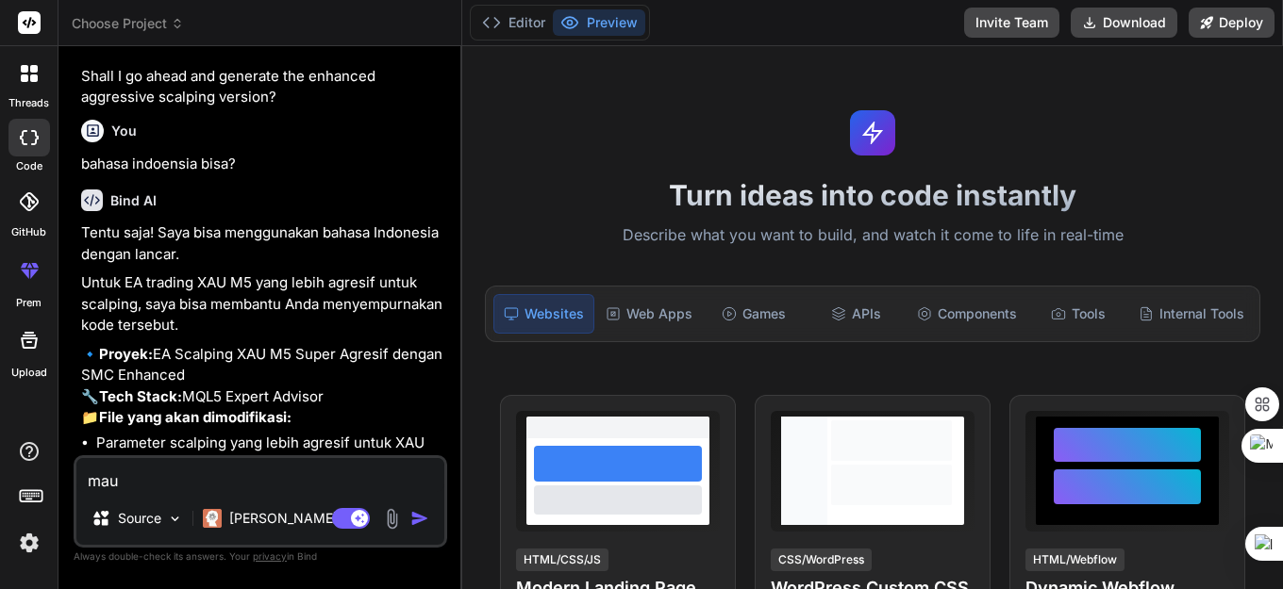
type textarea "x"
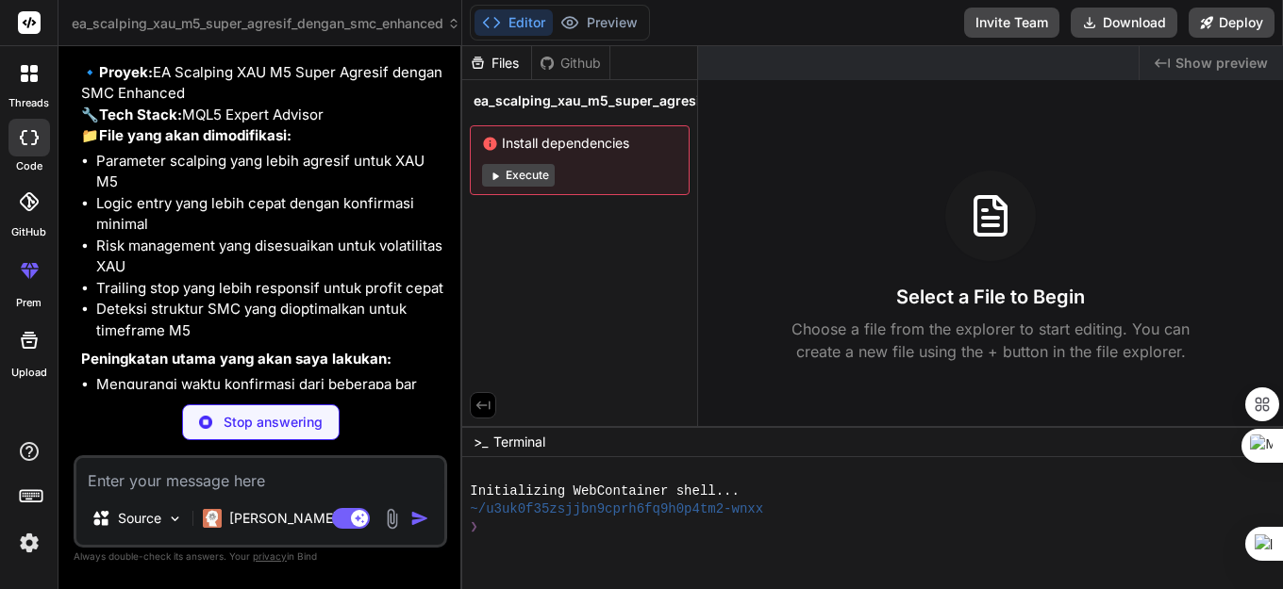
scroll to position [20411, 0]
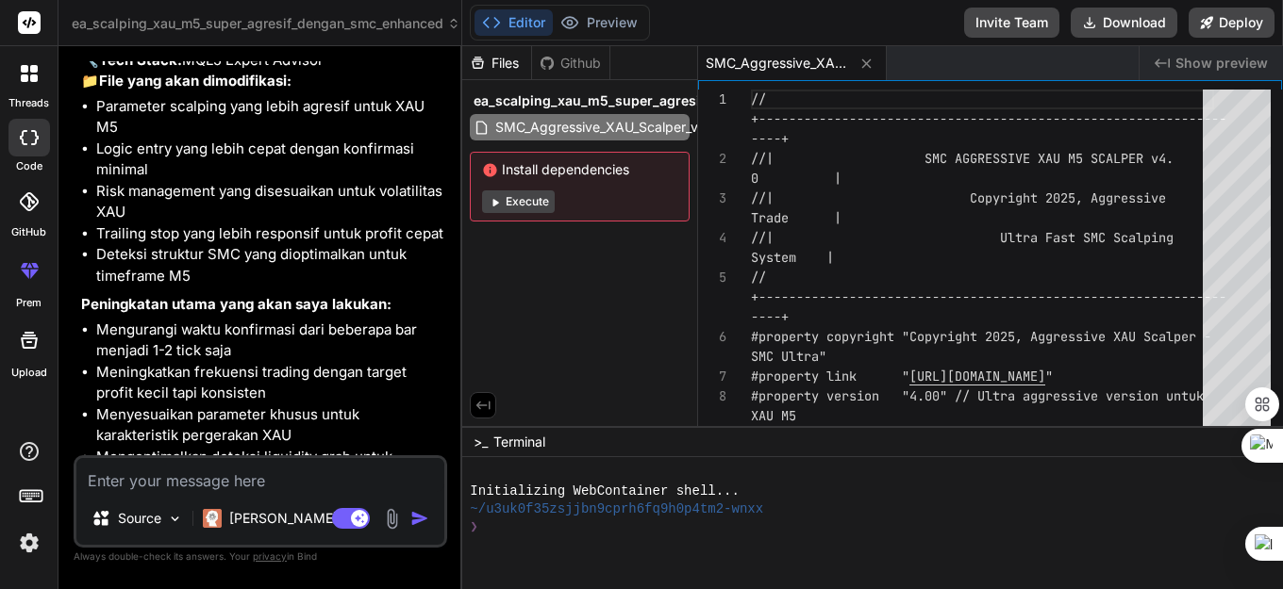
type textarea "x"
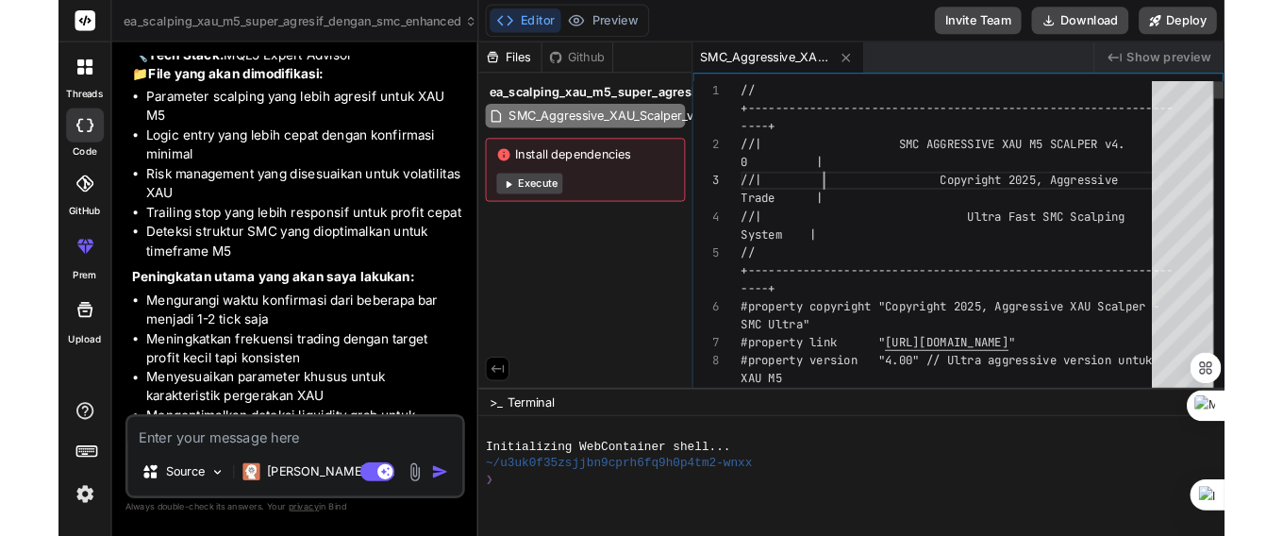
scroll to position [0, 0]
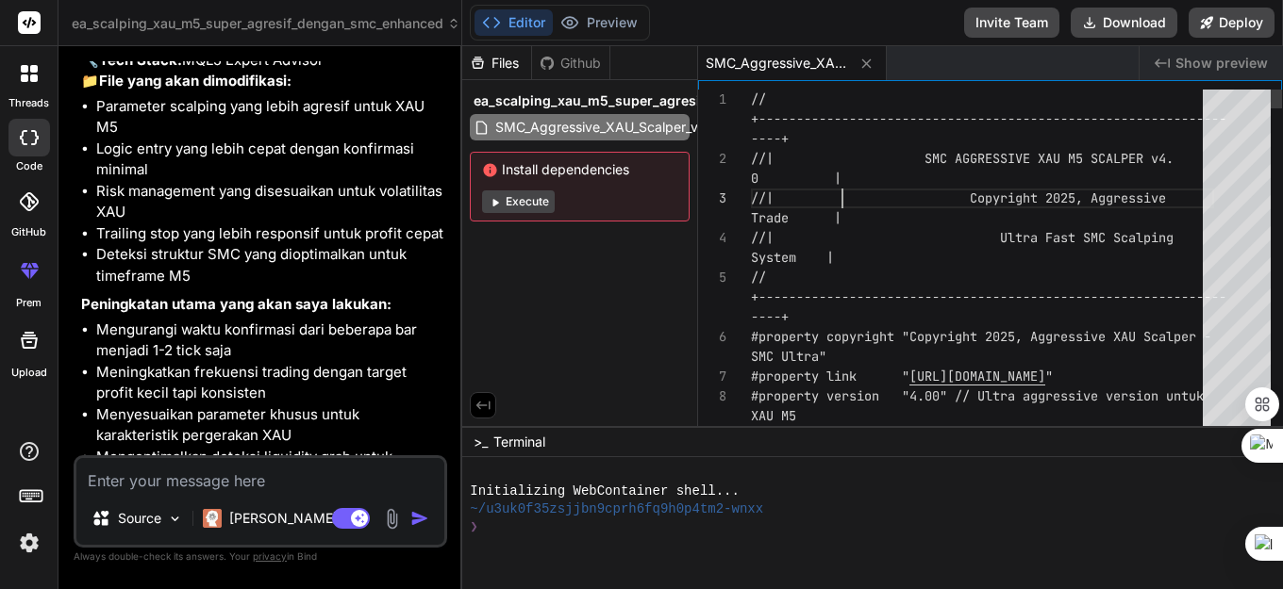
type textarea "//+------------------------------------------------------------------+ //| SMC …"
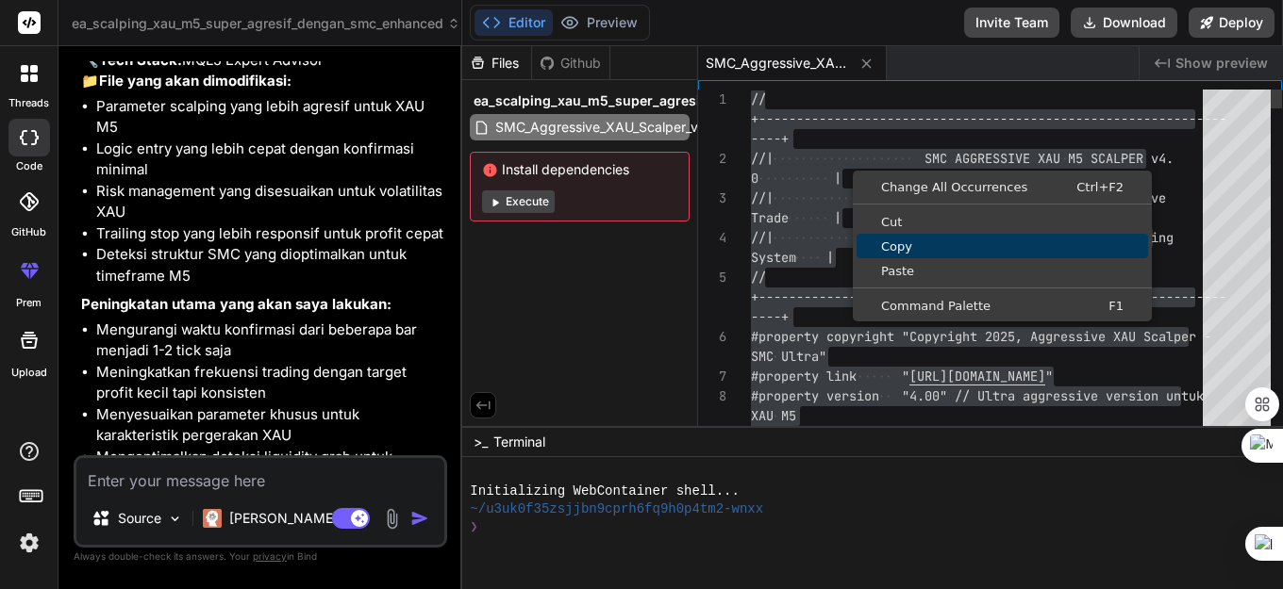
click at [899, 244] on span "Copy" at bounding box center [1001, 246] width 291 height 12
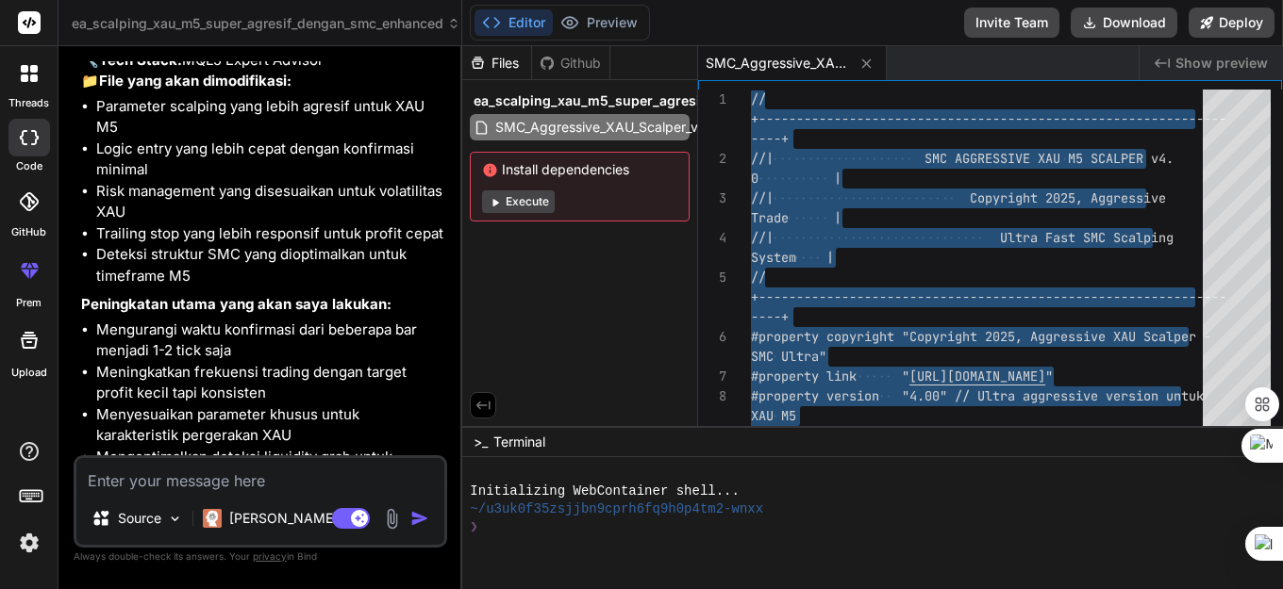
click at [196, 481] on textarea at bounding box center [260, 475] width 368 height 34
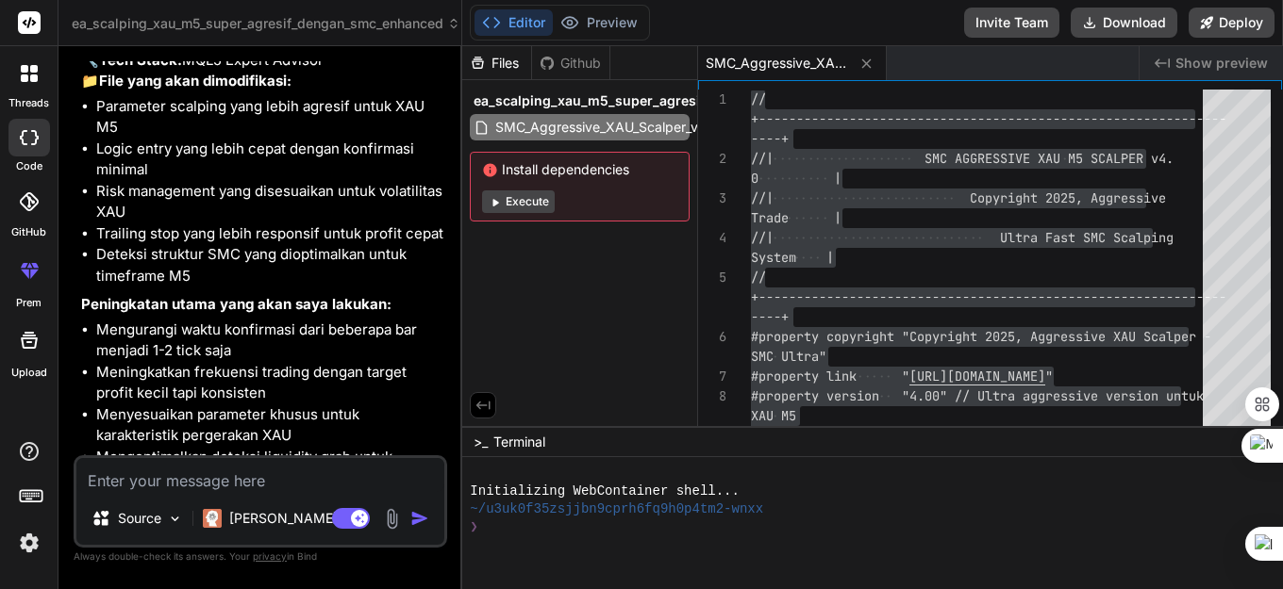
type textarea "x"
type textarea "I"
type textarea "x"
type textarea "IN"
type textarea "x"
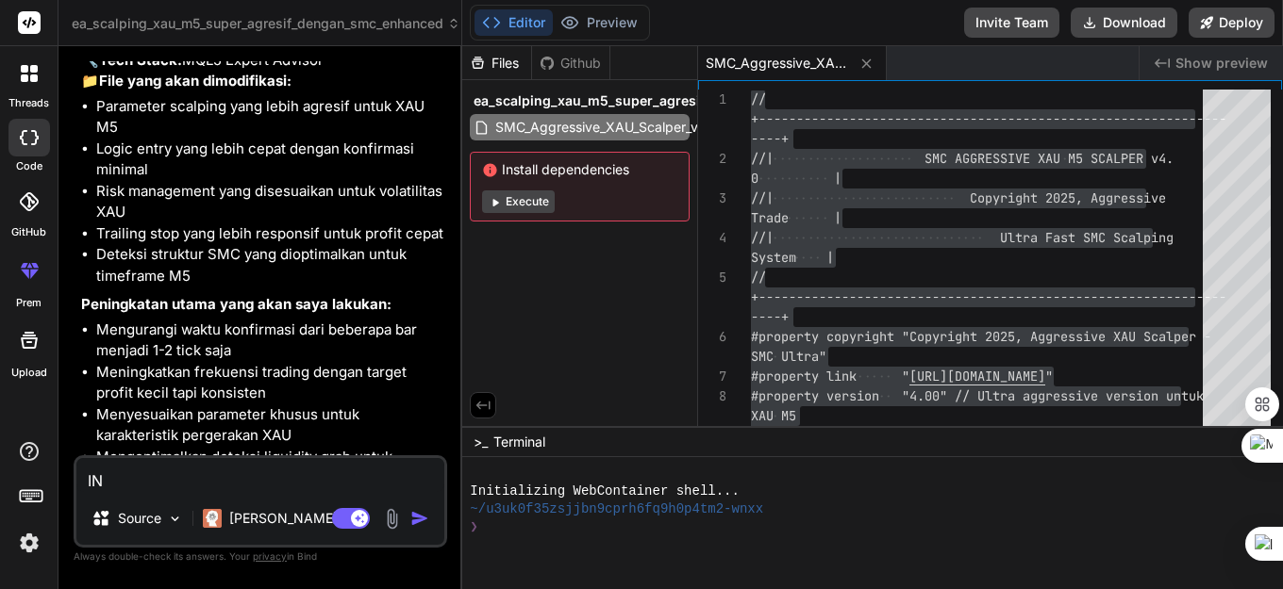
type textarea "INI"
type textarea "x"
type textarea "INI"
type textarea "x"
type textarea "INI T"
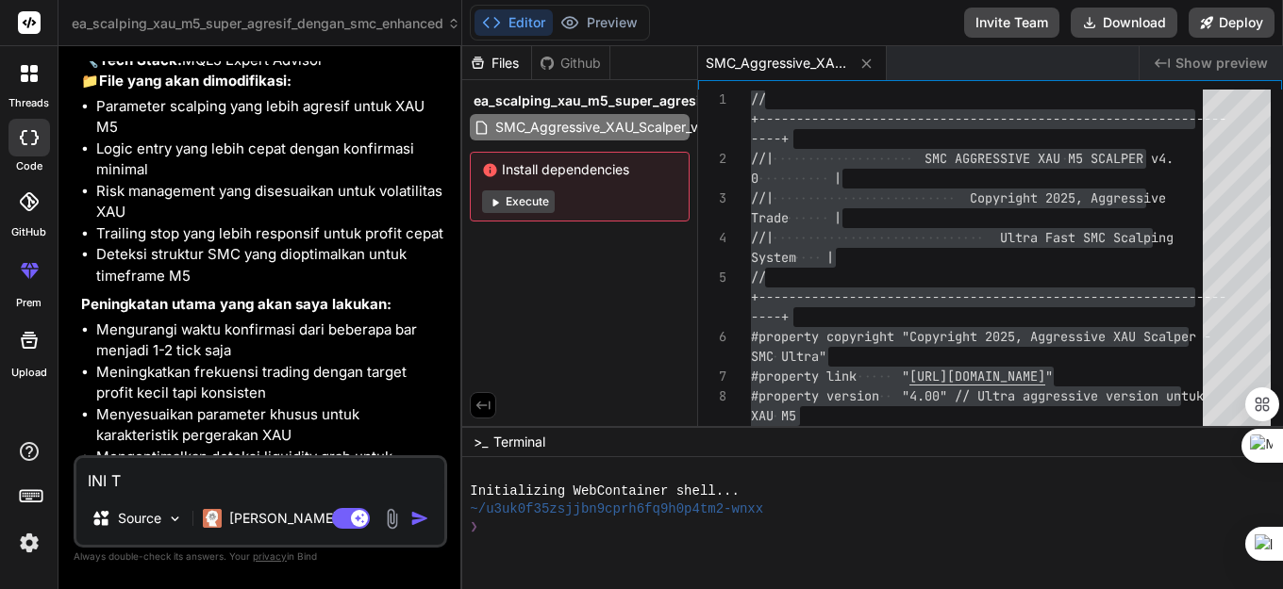
type textarea "x"
type textarea "INI TR"
type textarea "x"
type textarea "INI TRA"
type textarea "x"
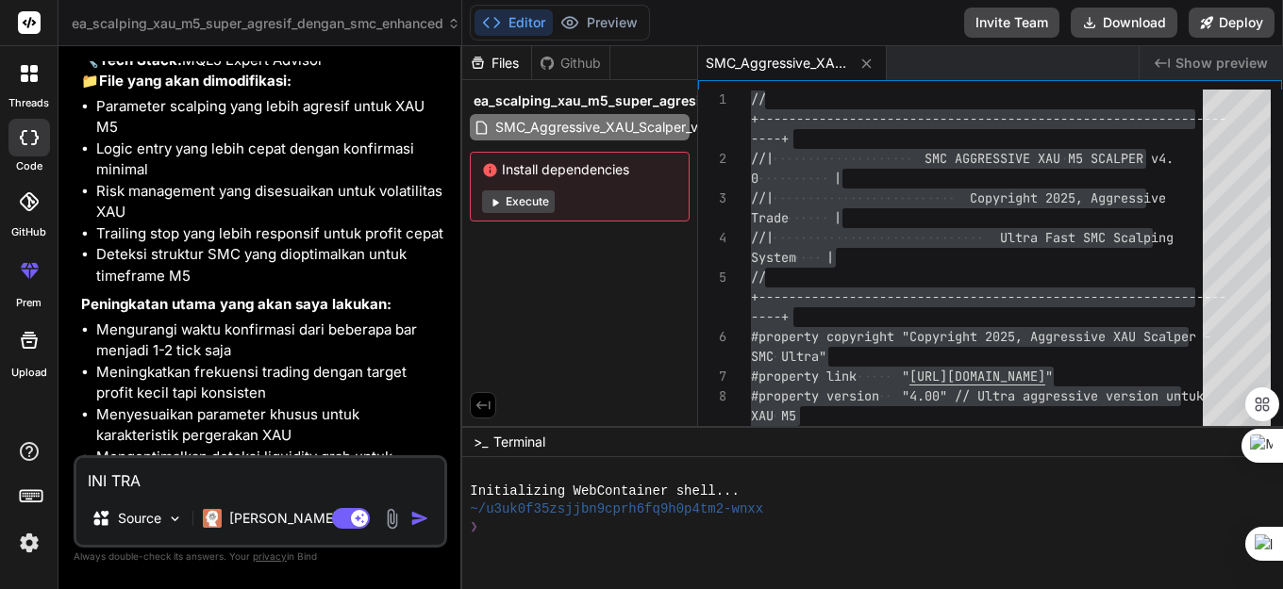
type textarea "INI TRAI"
type textarea "x"
type textarea "INI TRAILI"
type textarea "x"
type textarea "INI TRAILING"
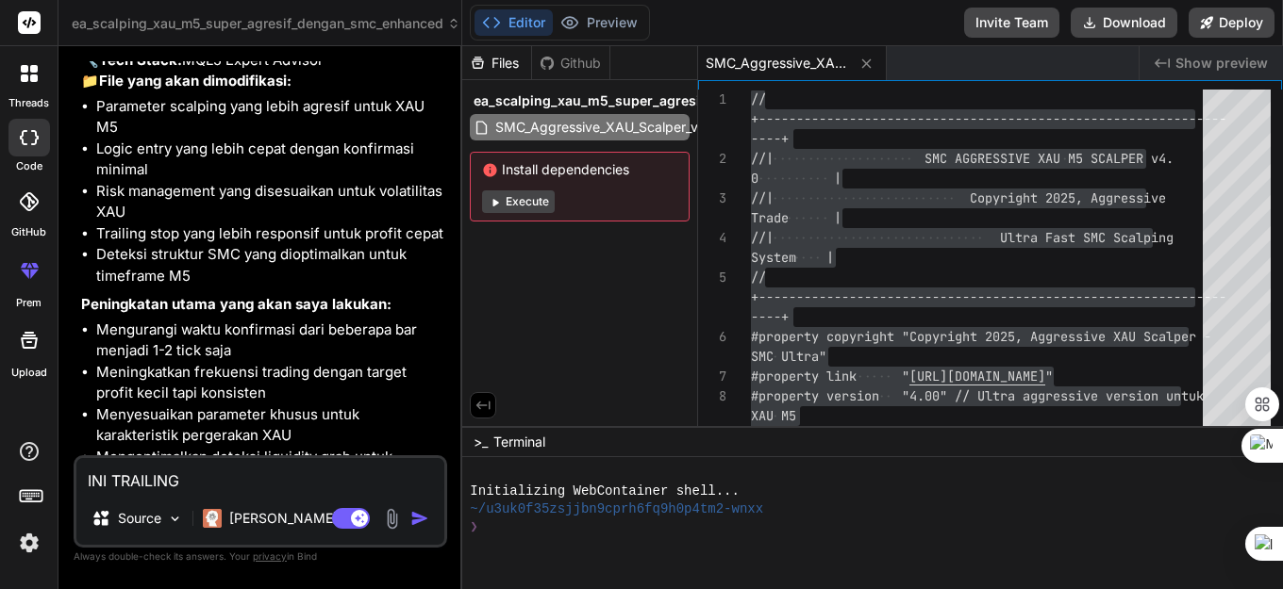
type textarea "x"
type textarea "INI TRAILING"
type textarea "x"
type textarea "INI TRAILING T"
type textarea "x"
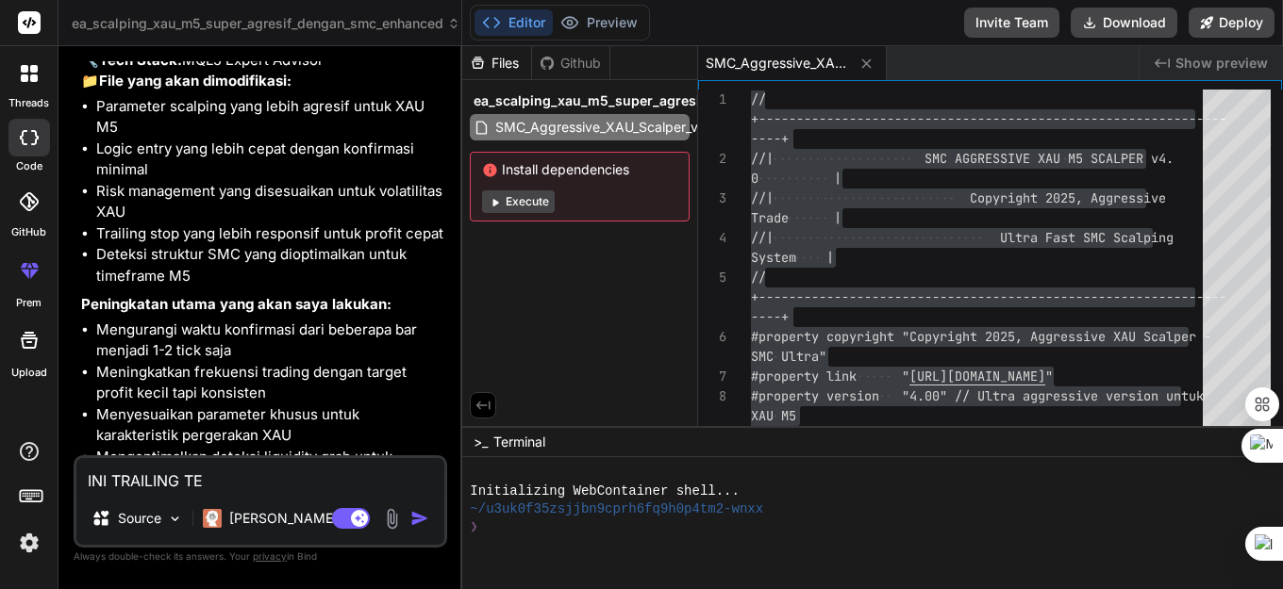
type textarea "INI TRAILING TER"
type textarea "x"
type textarea "INI TRAILING TERLA"
type textarea "x"
type textarea "INI TRAILING TERLAL"
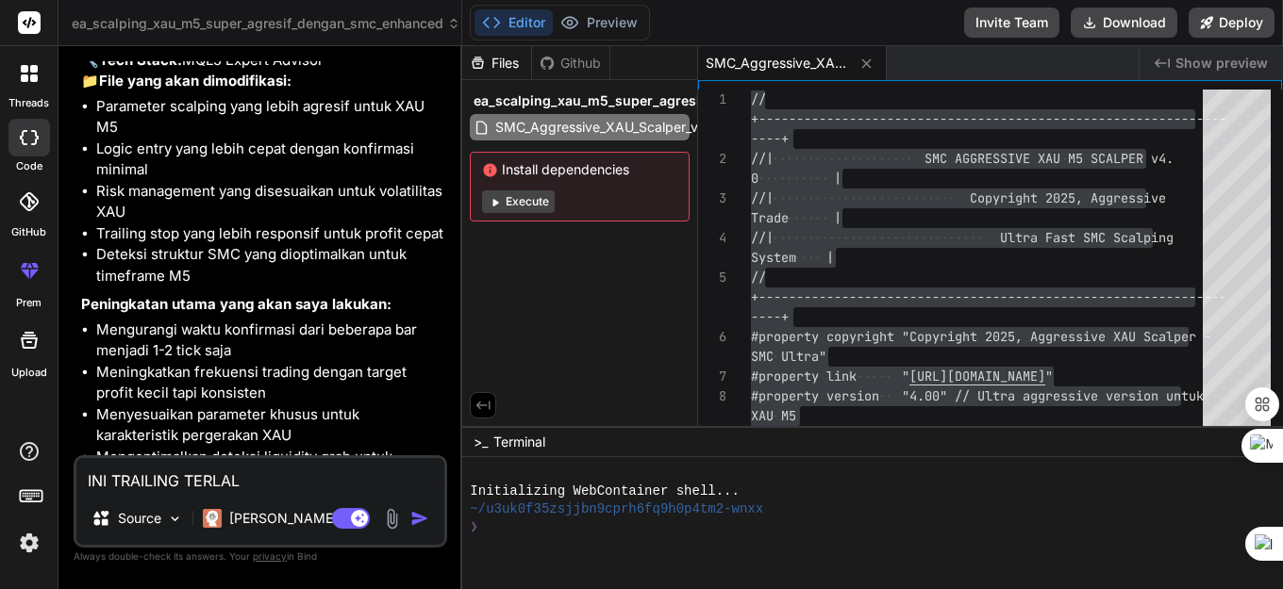
type textarea "x"
type textarea "INI TRAILING TERLALU"
type textarea "x"
type textarea "INI TRAILING TERLALU"
type textarea "x"
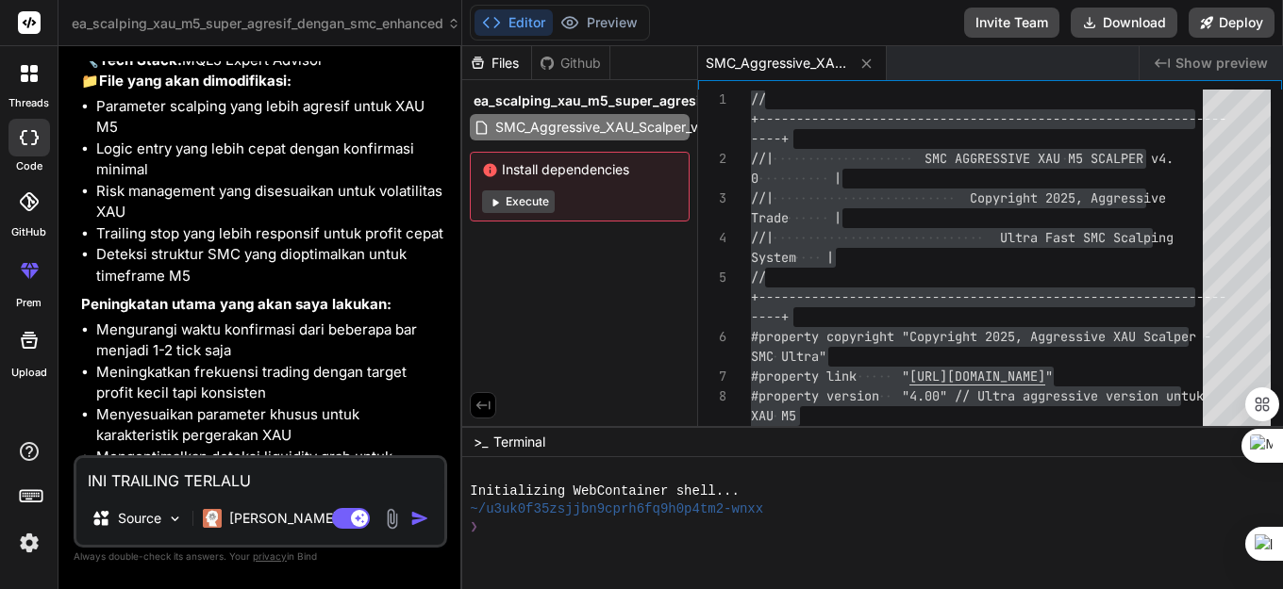
type textarea "INI TRAILING TERLALU C"
type textarea "x"
type textarea "INI TRAILING TERLALU CE"
type textarea "x"
type textarea "INI TRAILING TERLALU CEP"
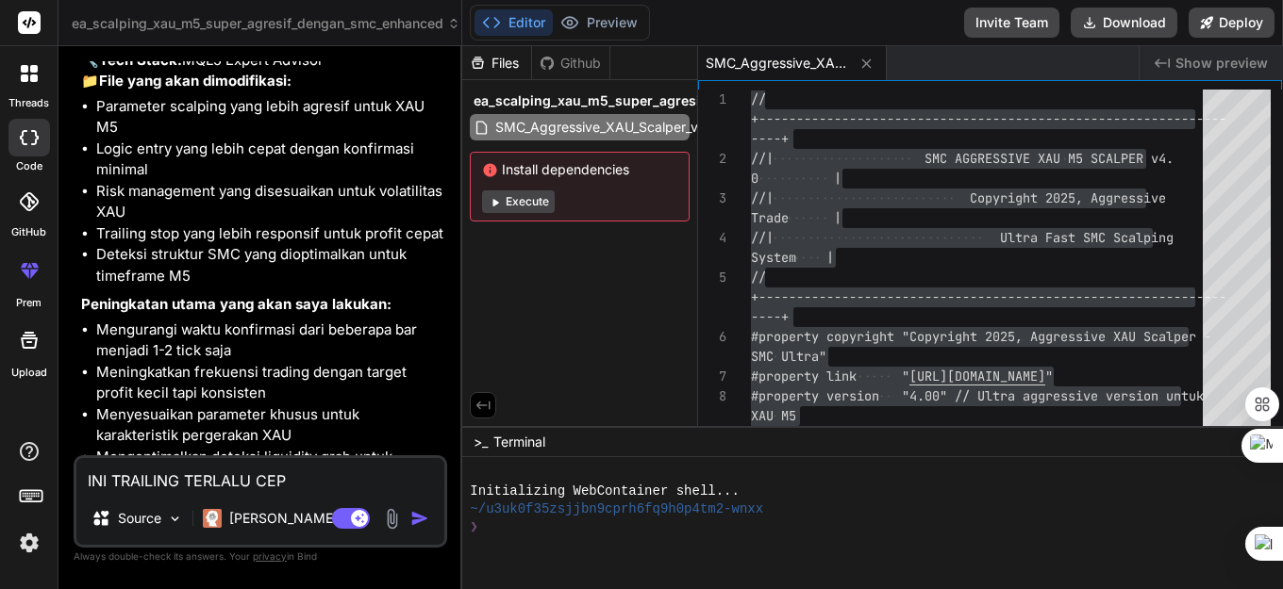
type textarea "x"
type textarea "INI TRAILING TERLALU CEPA"
type textarea "x"
type textarea "INI TRAILING TERLALU CEPAT"
type textarea "x"
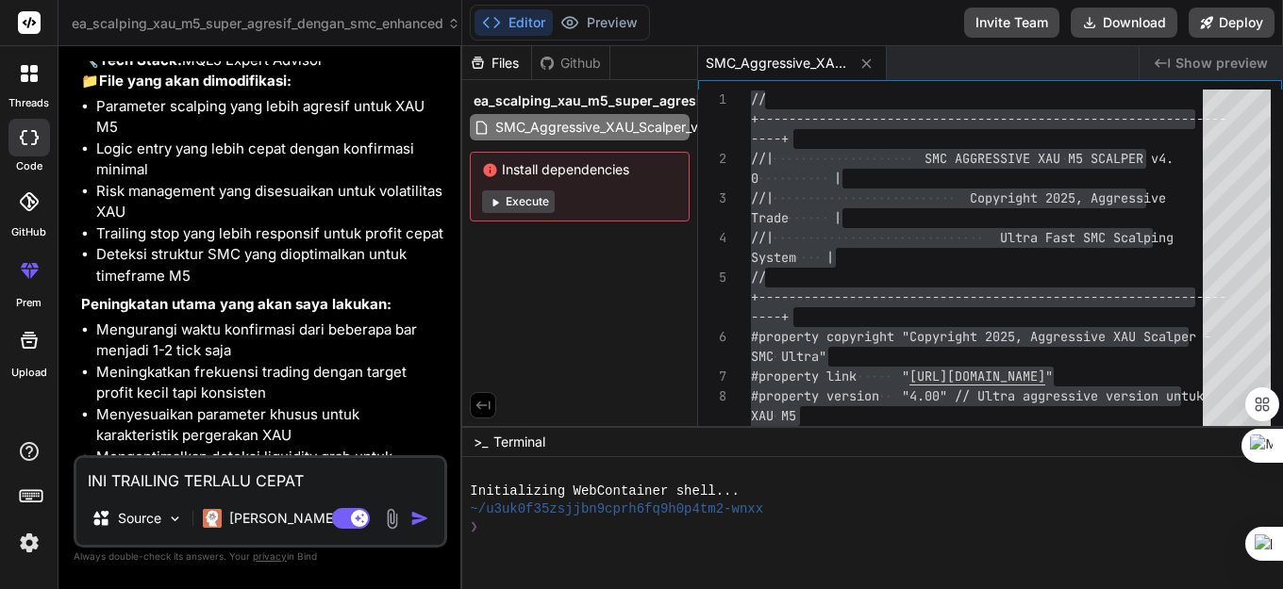
type textarea "INI TRAILING TERLALU CEPAT"
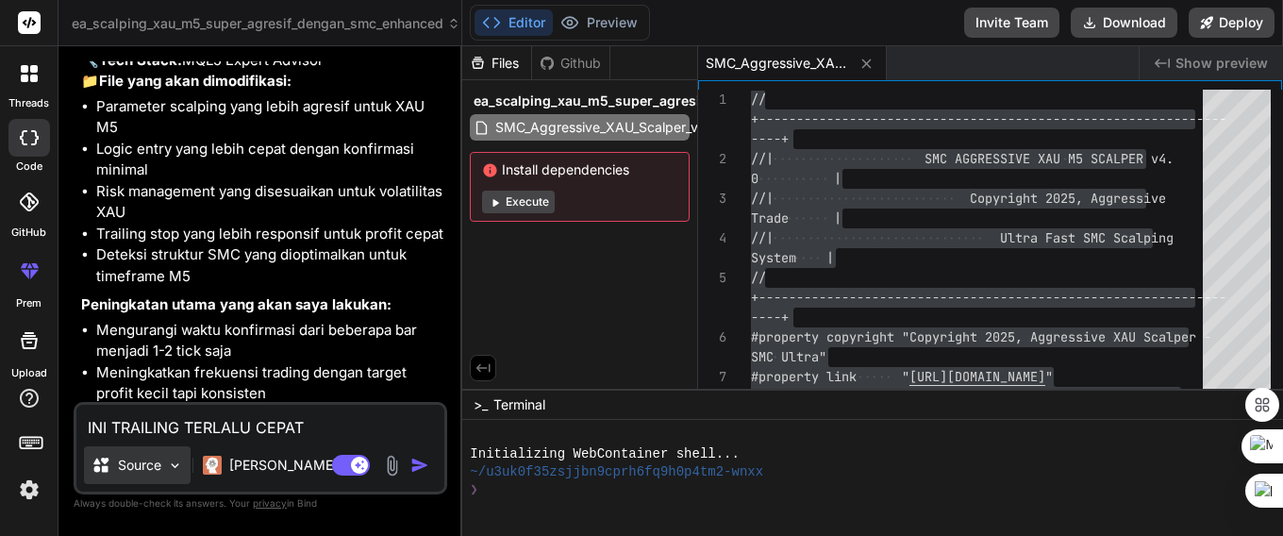
click at [147, 466] on p "Source" at bounding box center [139, 464] width 43 height 19
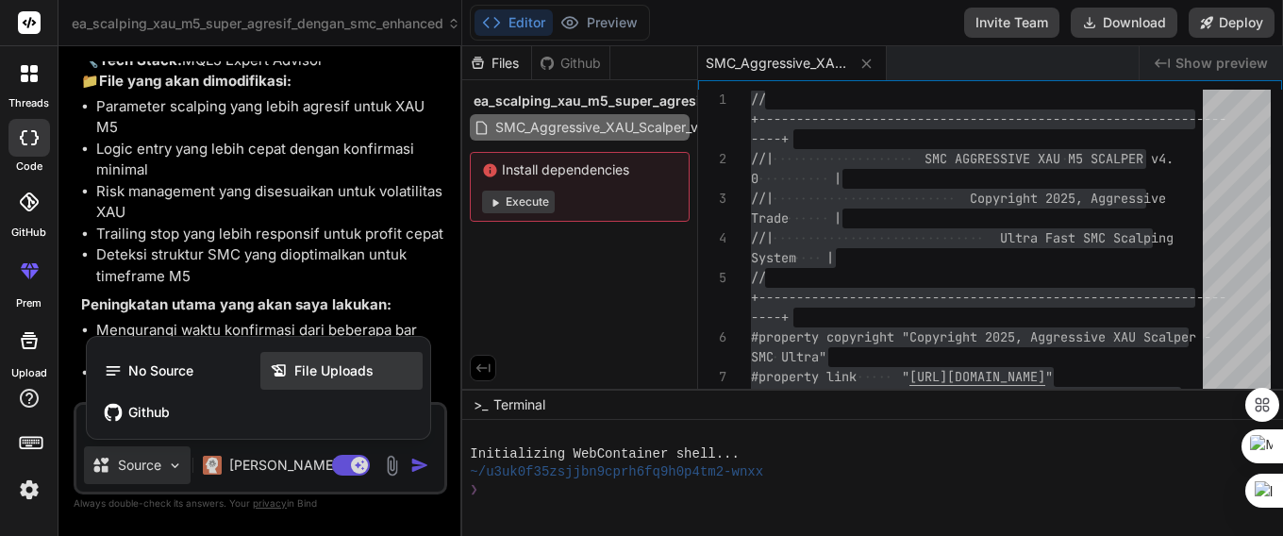
click at [279, 370] on icon at bounding box center [279, 370] width 14 height 12
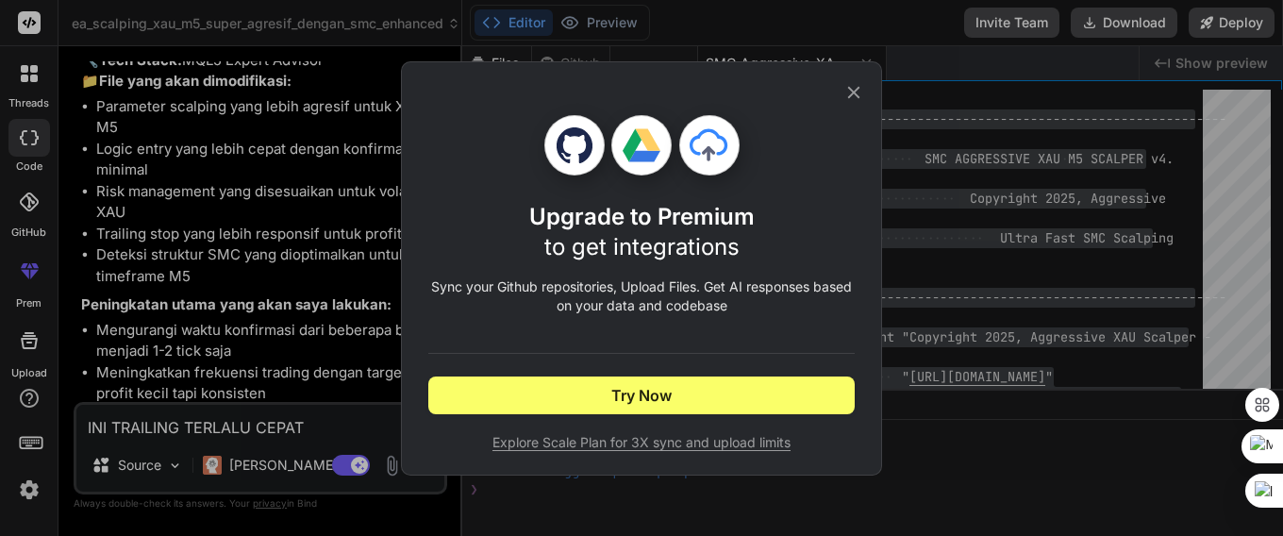
click at [852, 91] on icon at bounding box center [854, 92] width 12 height 12
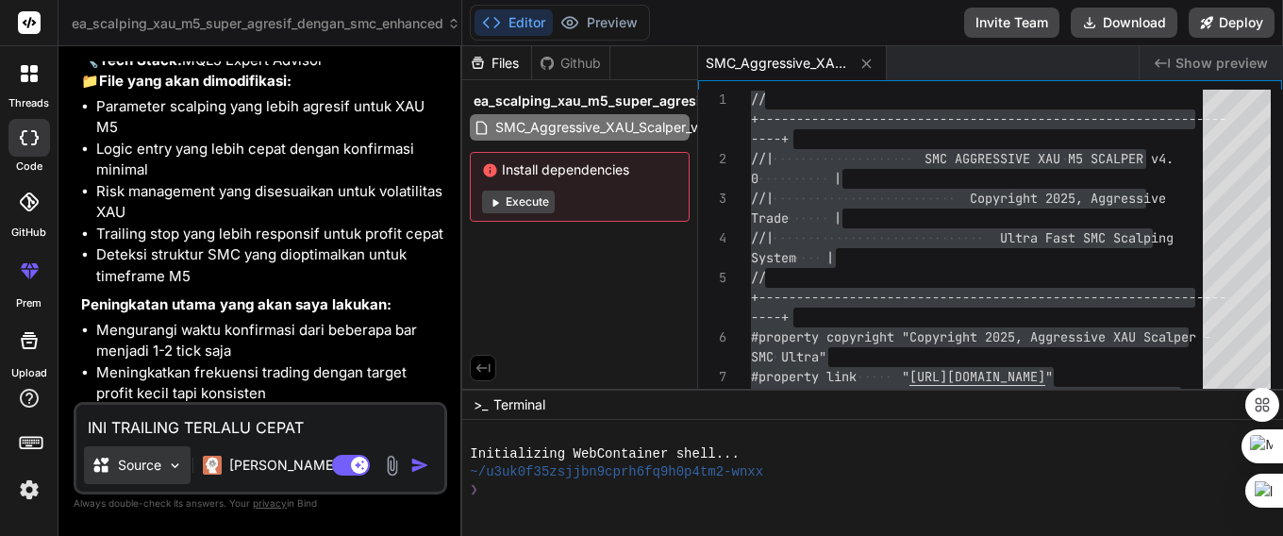
click at [171, 467] on img at bounding box center [175, 465] width 16 height 16
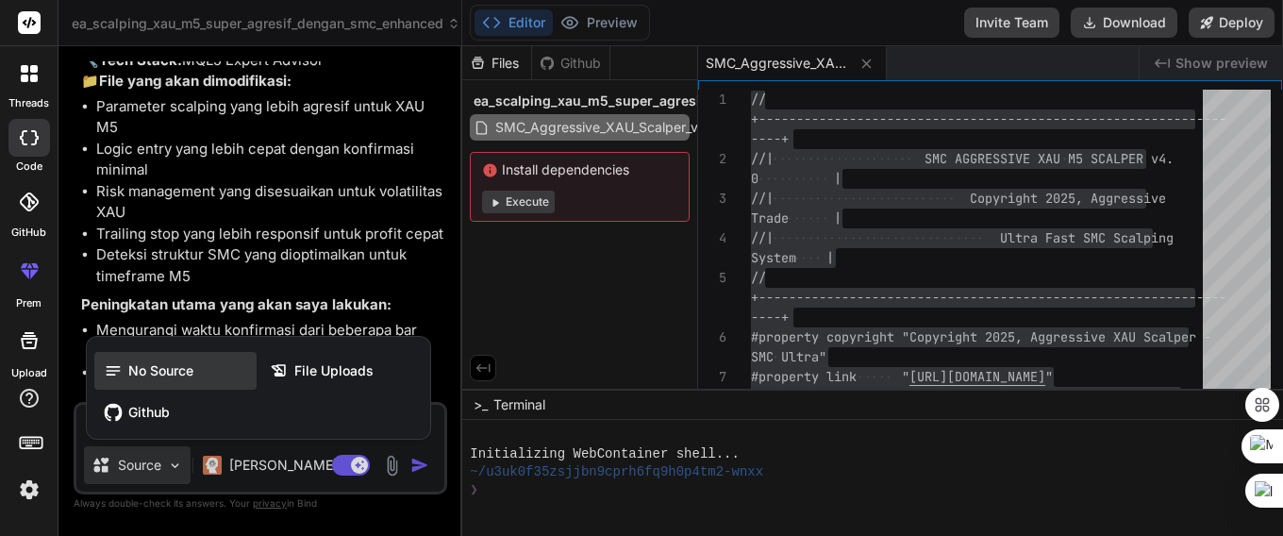
click at [255, 377] on div "No Source" at bounding box center [175, 371] width 162 height 38
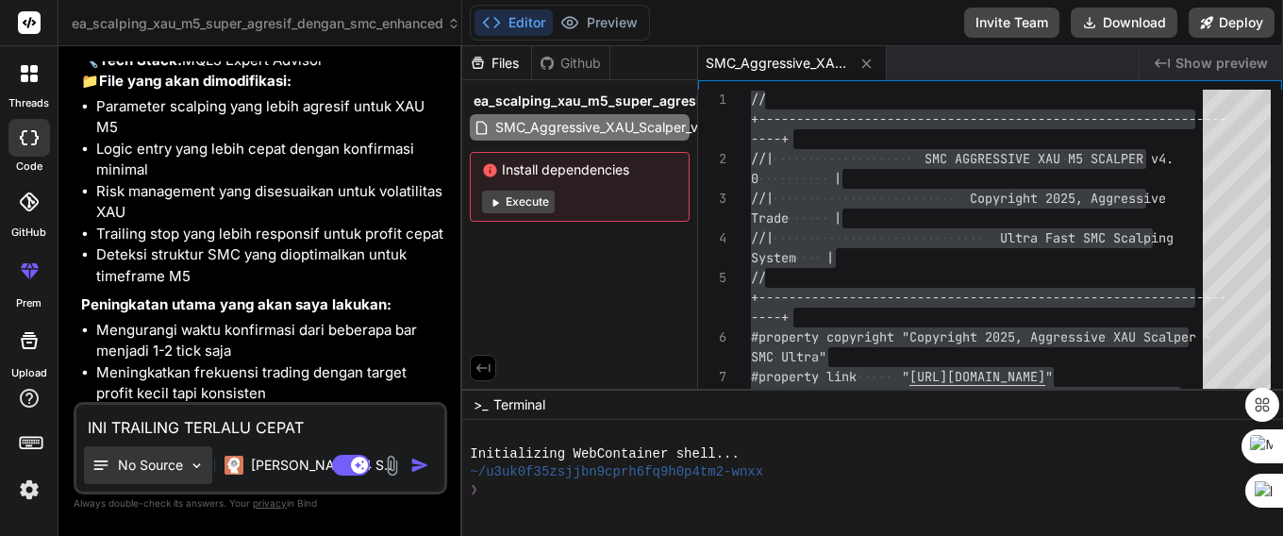
click at [194, 463] on img at bounding box center [197, 465] width 16 height 16
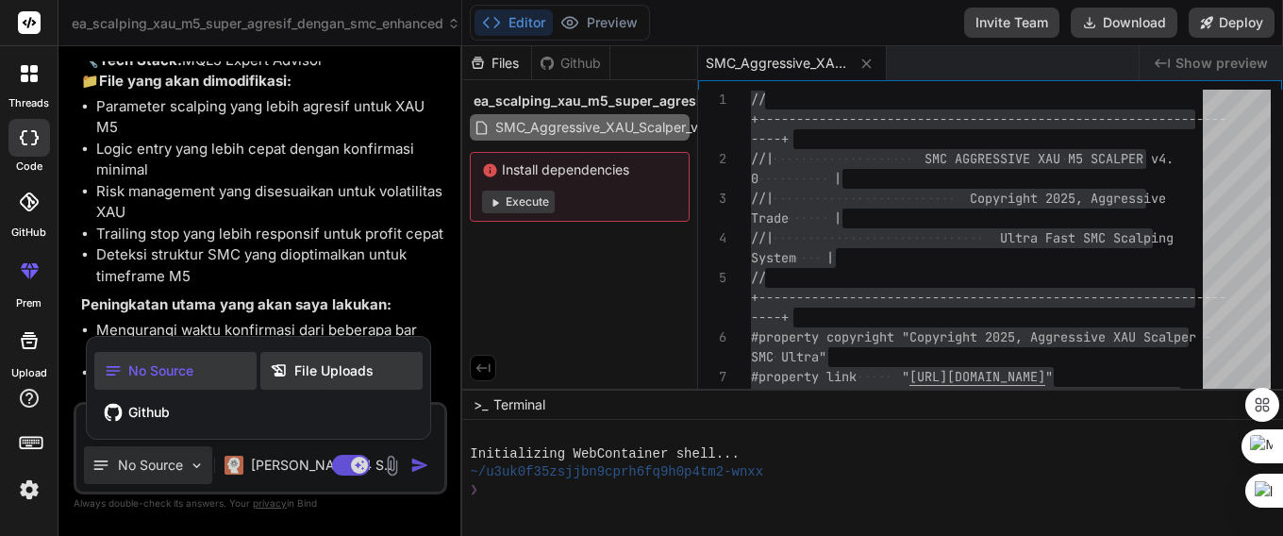
click at [317, 381] on div "File Uploads" at bounding box center [341, 371] width 162 height 38
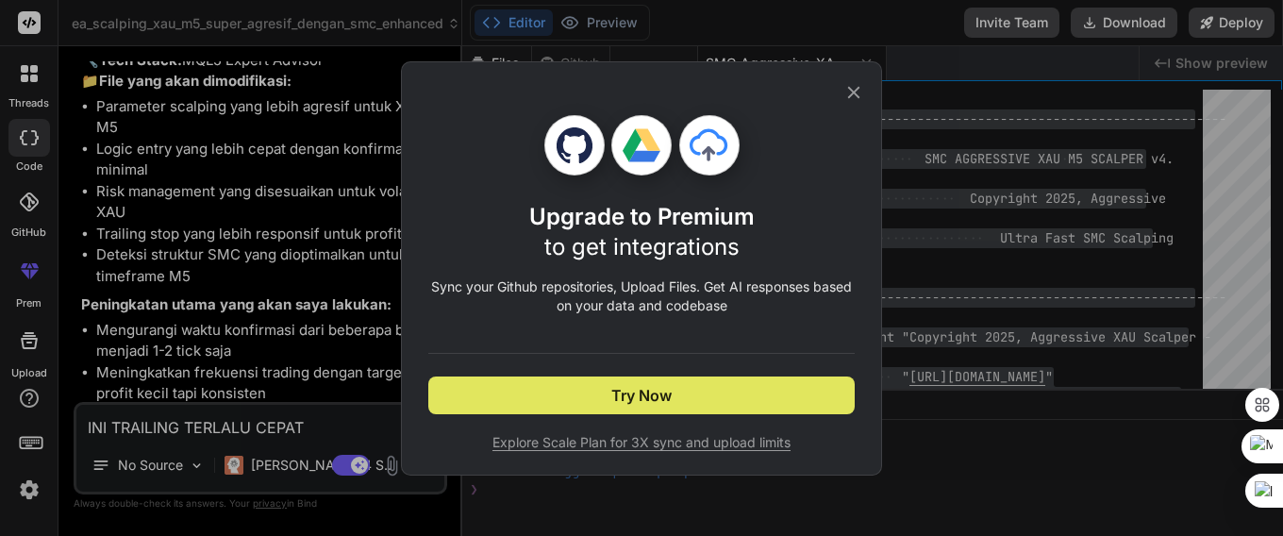
click at [636, 403] on span "Try Now" at bounding box center [641, 395] width 60 height 23
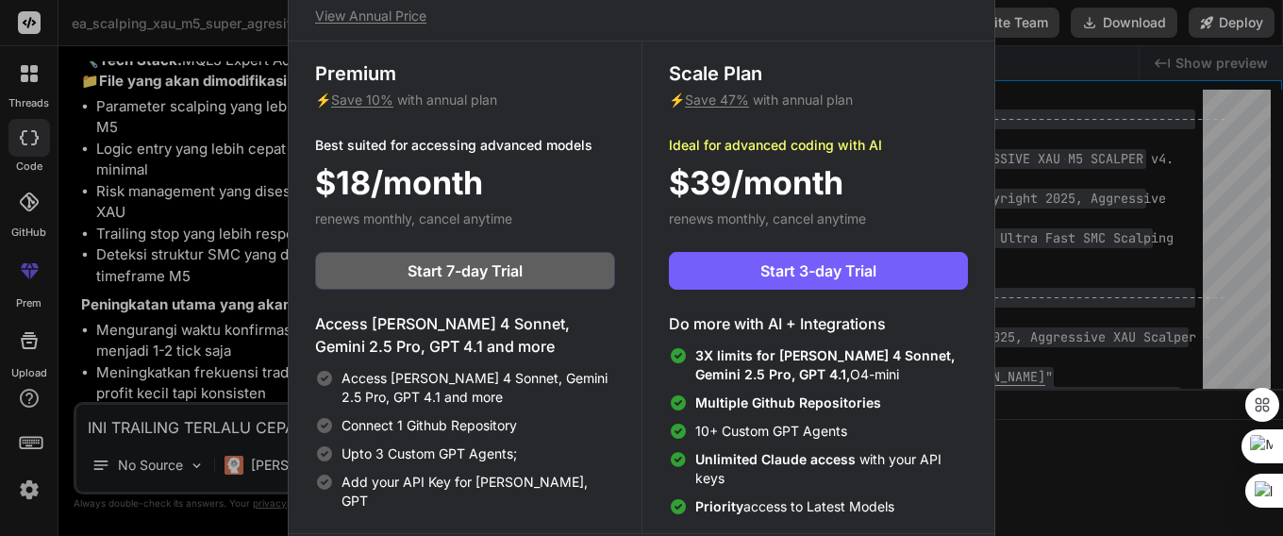
click at [166, 425] on div "Upgrade to access Advanced AI & Integrations View Annual Price Premium ⚡ Save 1…" at bounding box center [641, 268] width 1283 height 536
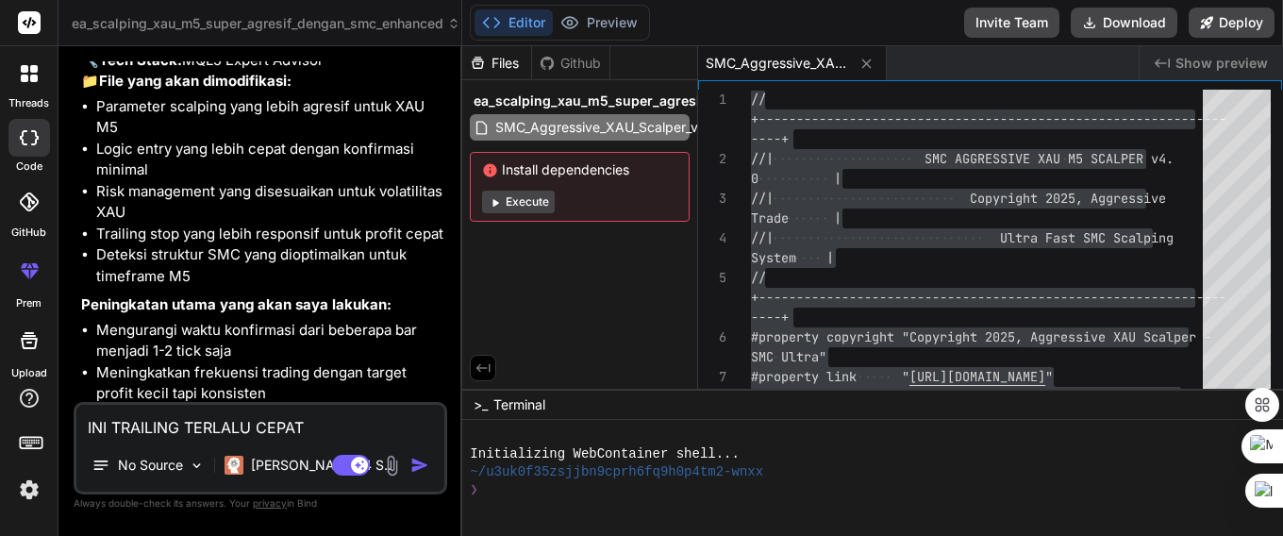
click at [343, 431] on textarea "INI TRAILING TERLALU CEPAT" at bounding box center [260, 422] width 368 height 34
type textarea "x"
type textarea "INI TRAILING TERLALU CEPAT"
type textarea "x"
type textarea "INI TRAILING TERLALU CEPAT B"
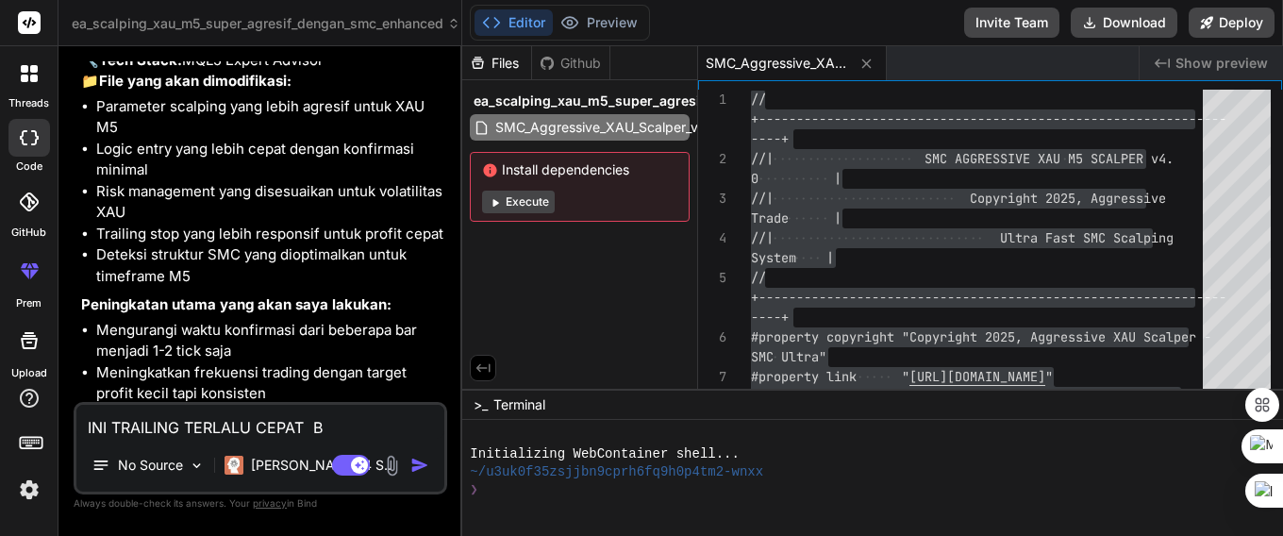
type textarea "x"
type textarea "INI TRAILING TERLALU CEPAT BA"
type textarea "x"
type textarea "INI TRAILING TERLALU CEPAT BAG"
type textarea "x"
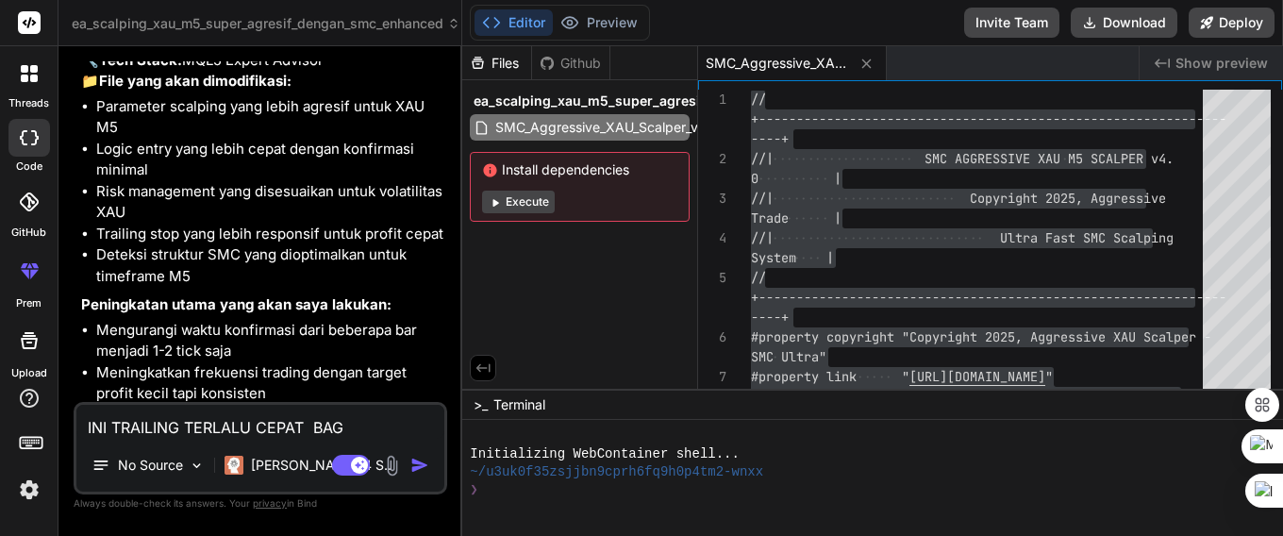
type textarea "INI TRAILING TERLALU CEPAT BAGA"
type textarea "x"
type textarea "INI TRAILING TERLALU CEPAT BAGAI"
type textarea "x"
type textarea "INI TRAILING TERLALU CEPAT BAGAIM"
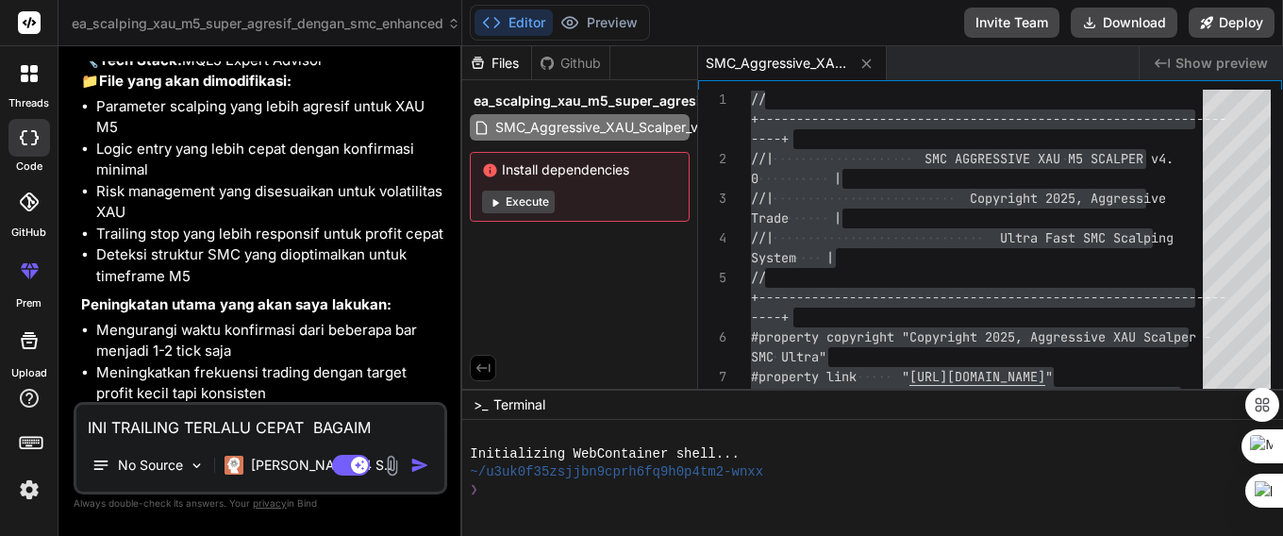
type textarea "x"
type textarea "INI TRAILING TERLALU CEPAT BAGAIMAN"
type textarea "x"
type textarea "INI TRAILING TERLALU CEPAT BAGAIMANA"
type textarea "x"
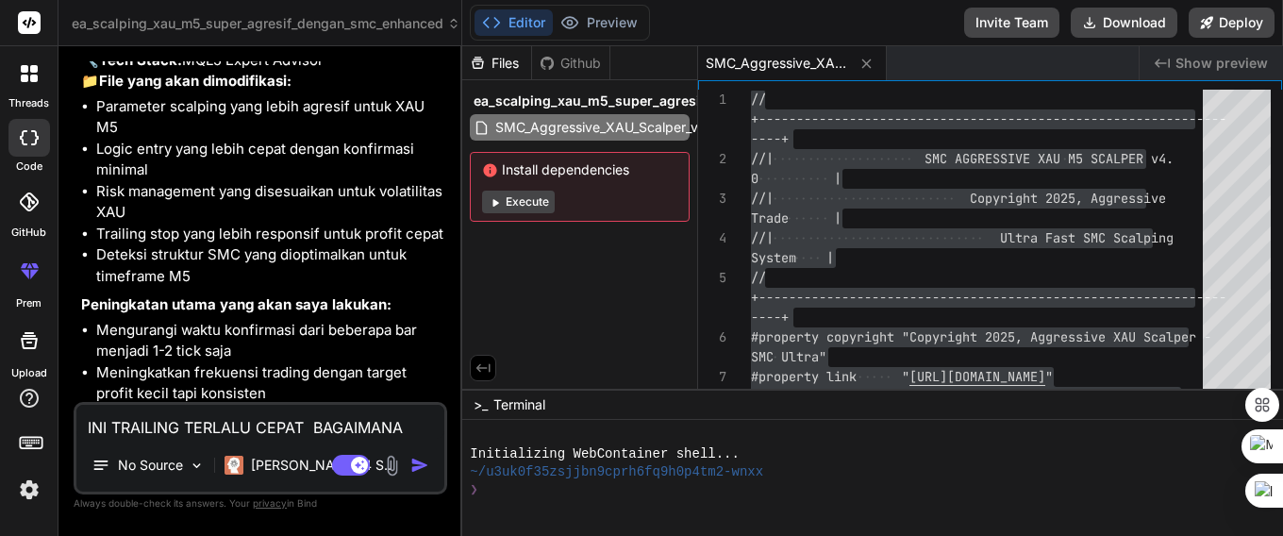
type textarea "INI TRAILING TERLALU CEPAT BAGAIMANA"
type textarea "x"
type textarea "INI TRAILING TERLALU CEPAT BAGAIMANA S"
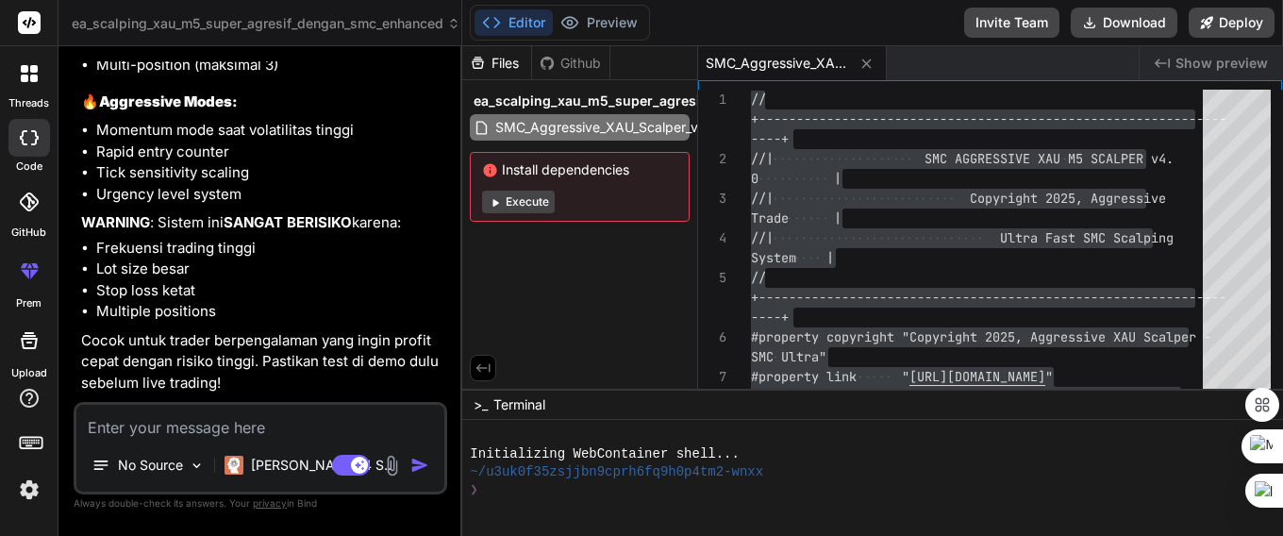
scroll to position [22070, 0]
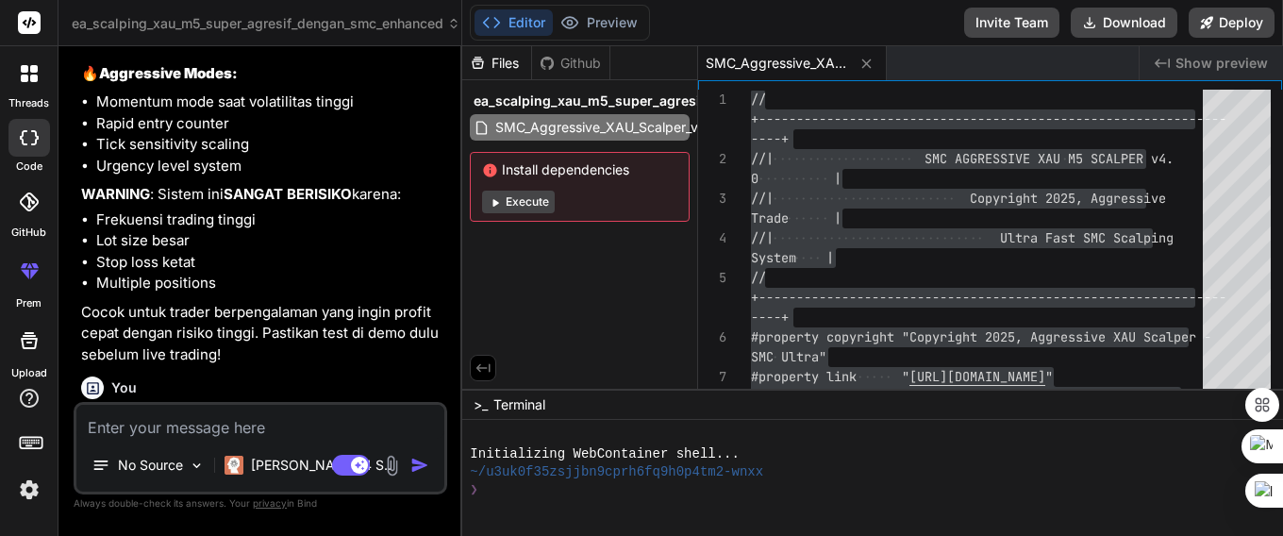
click at [231, 436] on textarea at bounding box center [260, 422] width 368 height 34
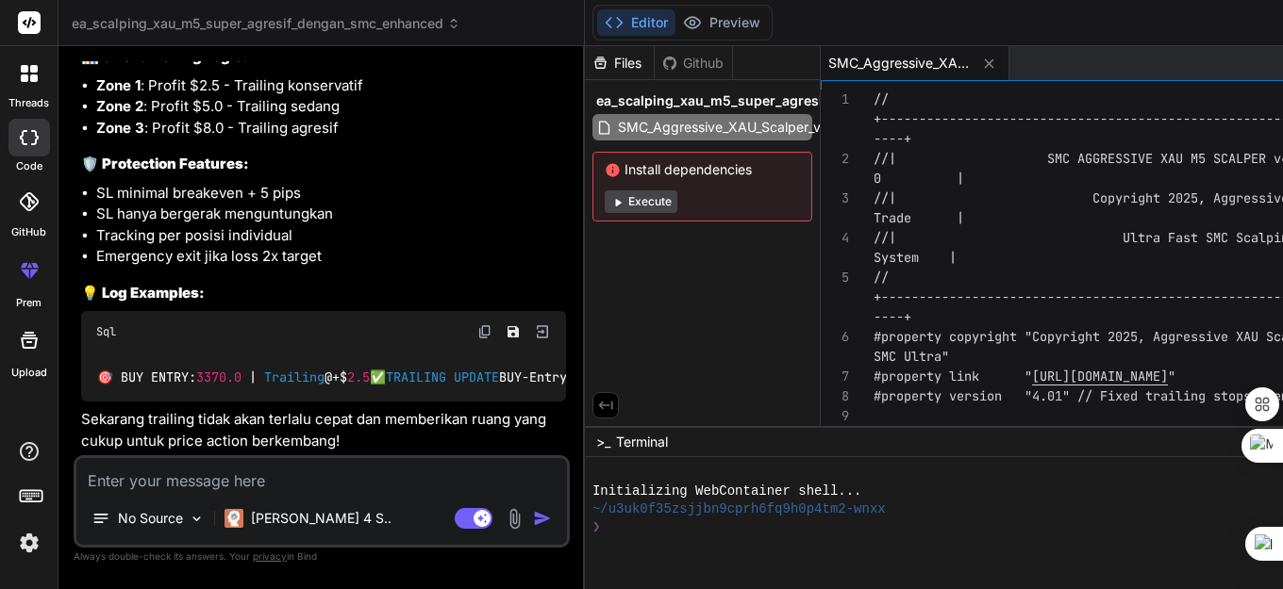
scroll to position [22751, 0]
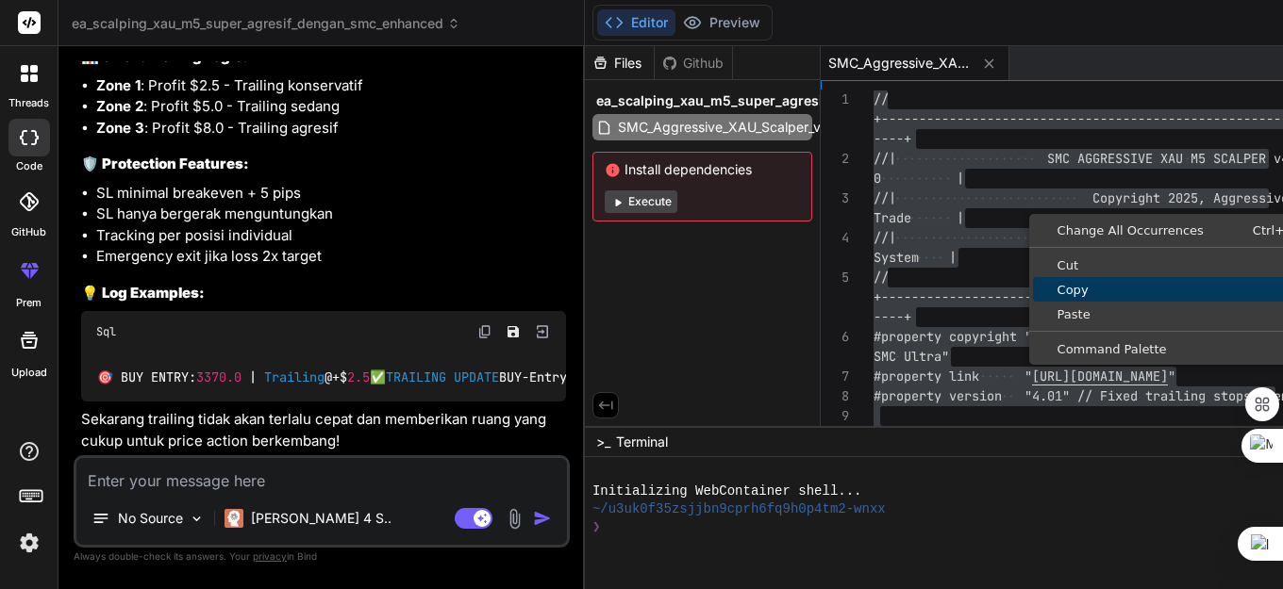
click at [1033, 287] on span "Copy" at bounding box center [1178, 290] width 291 height 12
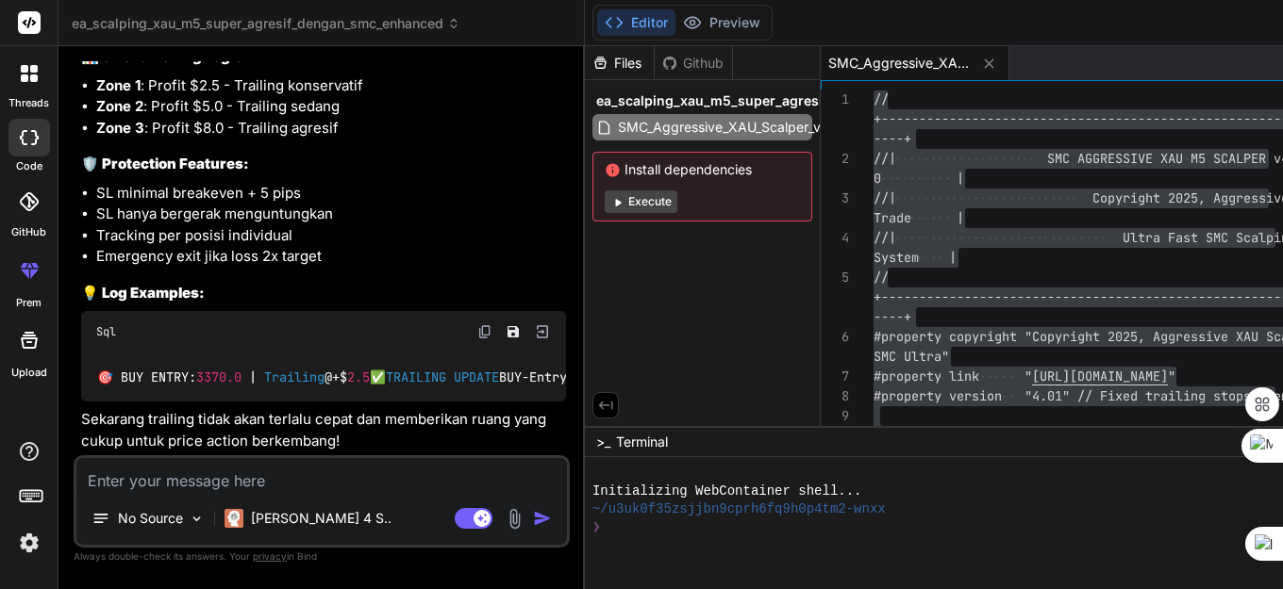
click at [220, 469] on textarea at bounding box center [321, 475] width 490 height 34
paste textarea "class type expected, pointer to type 'TrailingInfo' is not allowed KAORI + SMC …"
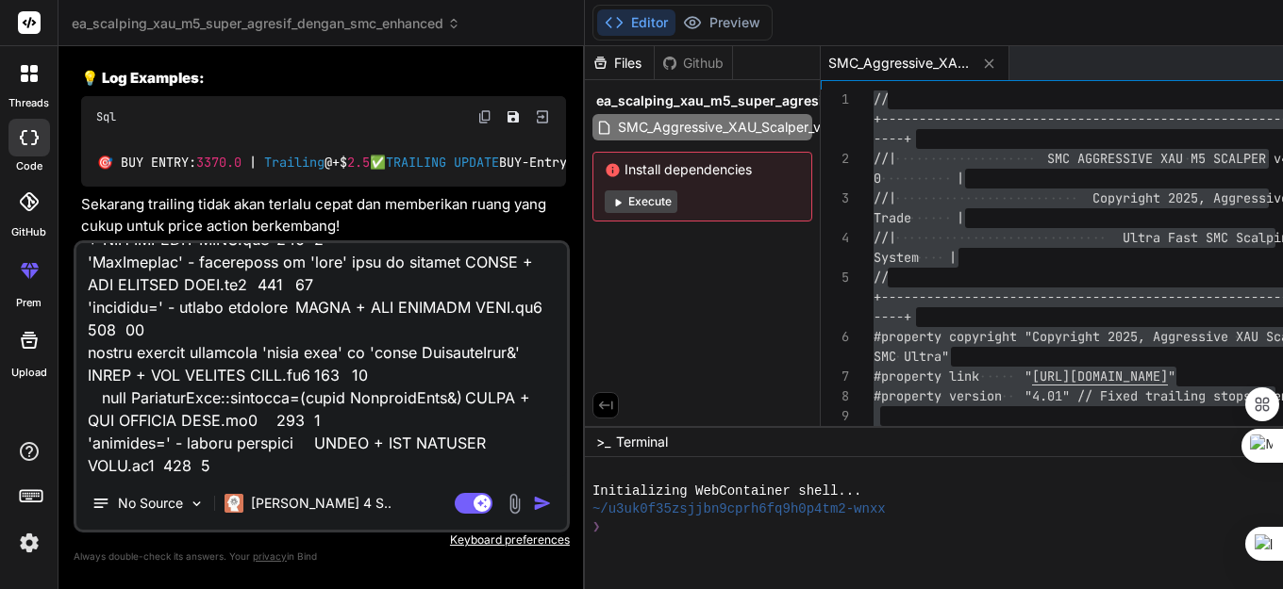
click at [533, 505] on img "button" at bounding box center [542, 503] width 19 height 19
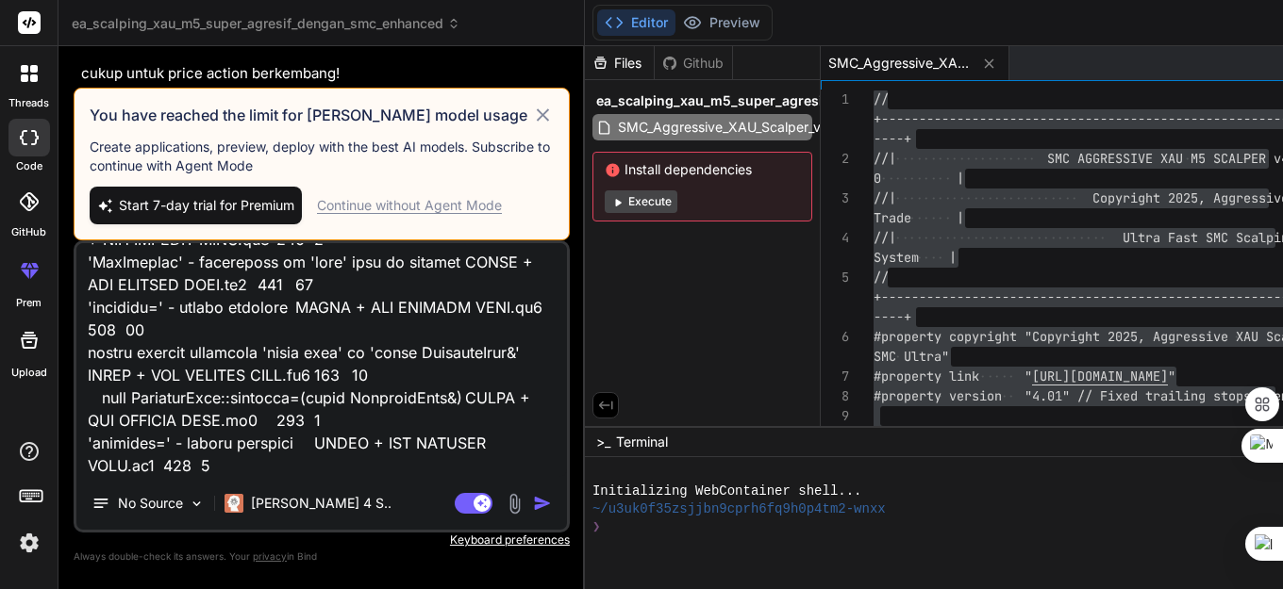
click at [354, 200] on div "Continue without Agent Mode" at bounding box center [409, 205] width 185 height 19
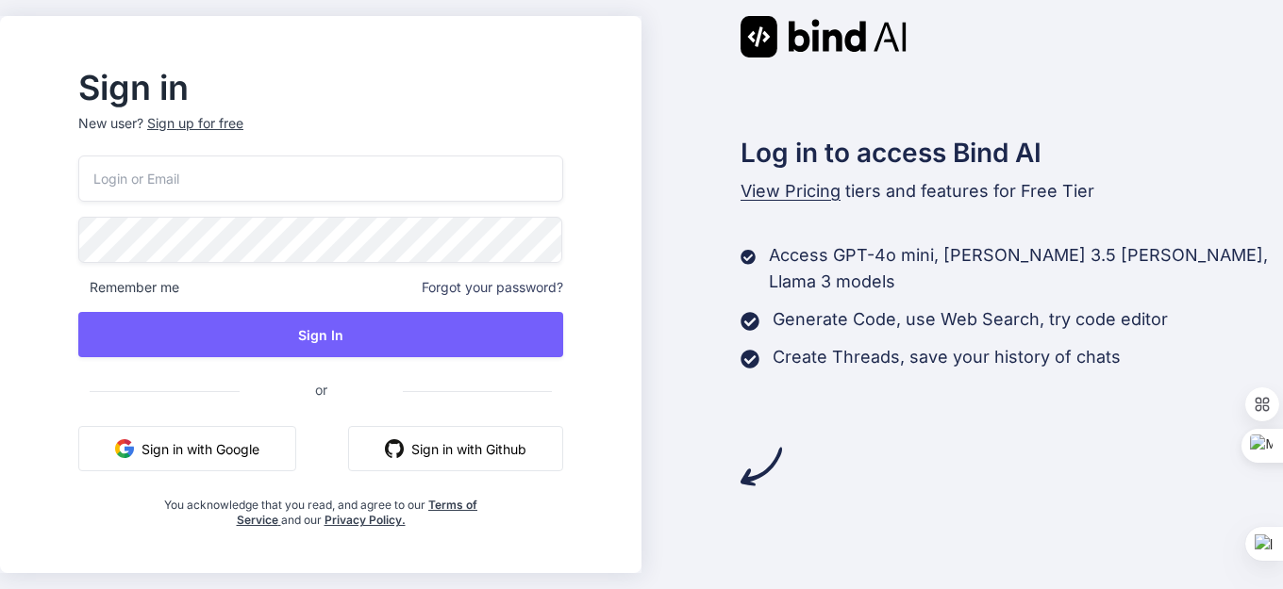
click at [210, 447] on button "Sign in with Google" at bounding box center [187, 448] width 218 height 45
